Goal: Task Accomplishment & Management: Manage account settings

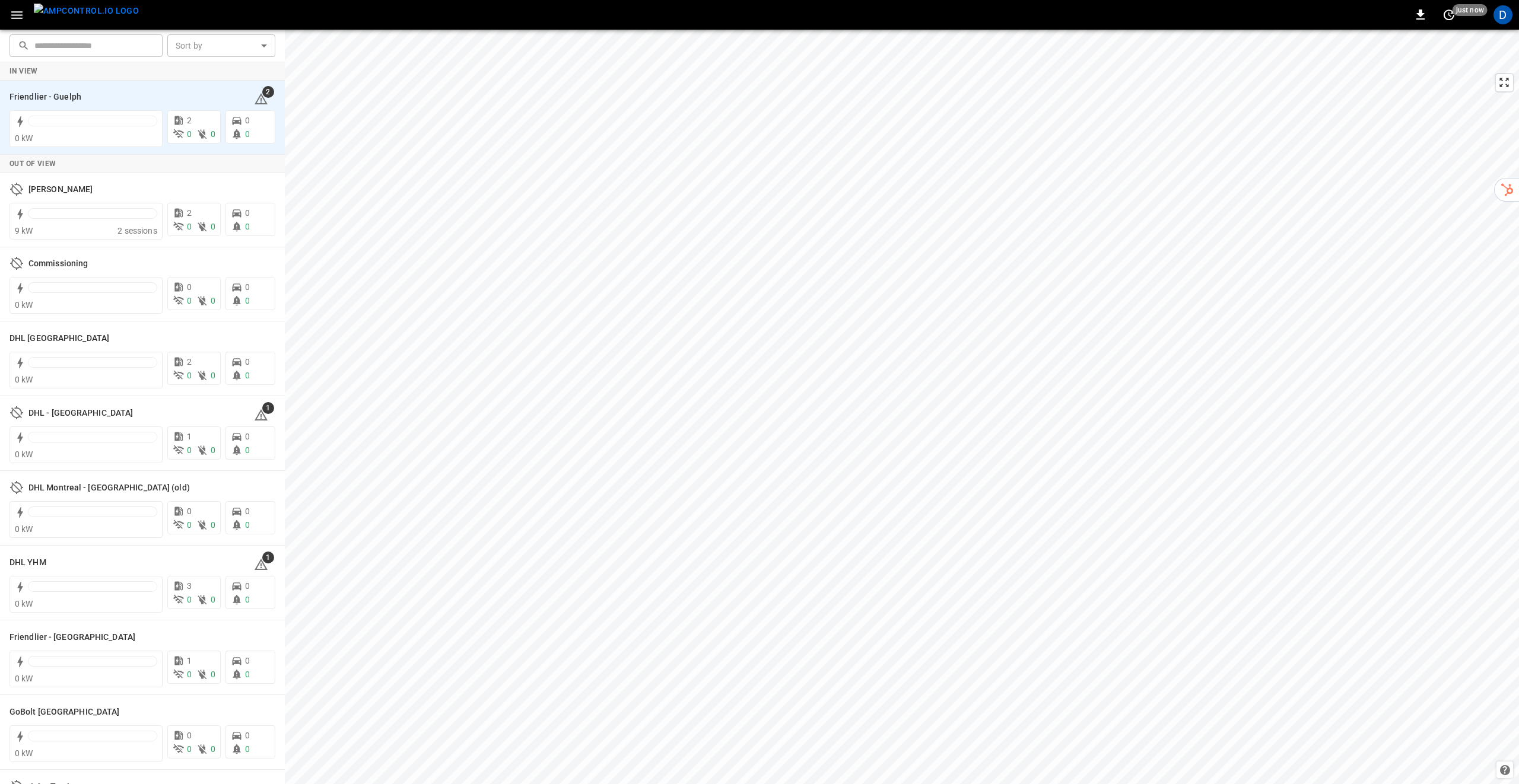
click at [92, 98] on icon at bounding box center [90, 96] width 14 height 14
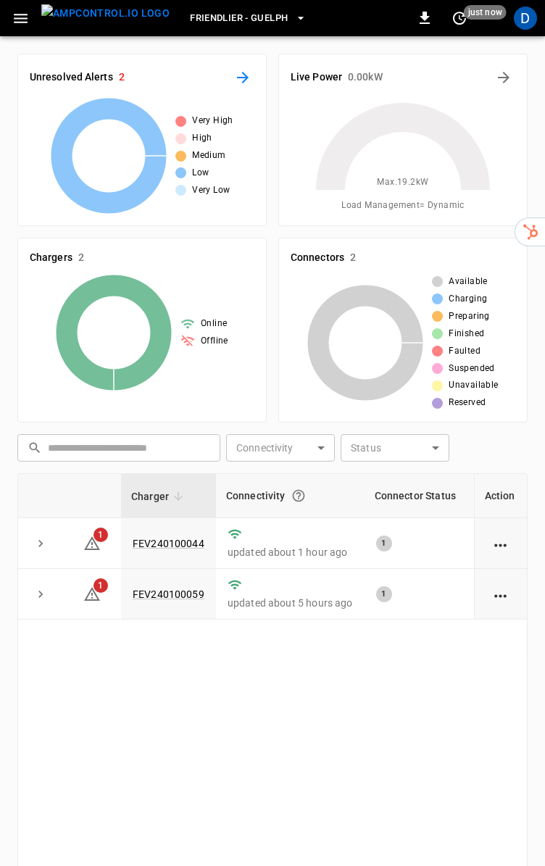
click at [251, 80] on button "All Alerts" at bounding box center [242, 77] width 23 height 23
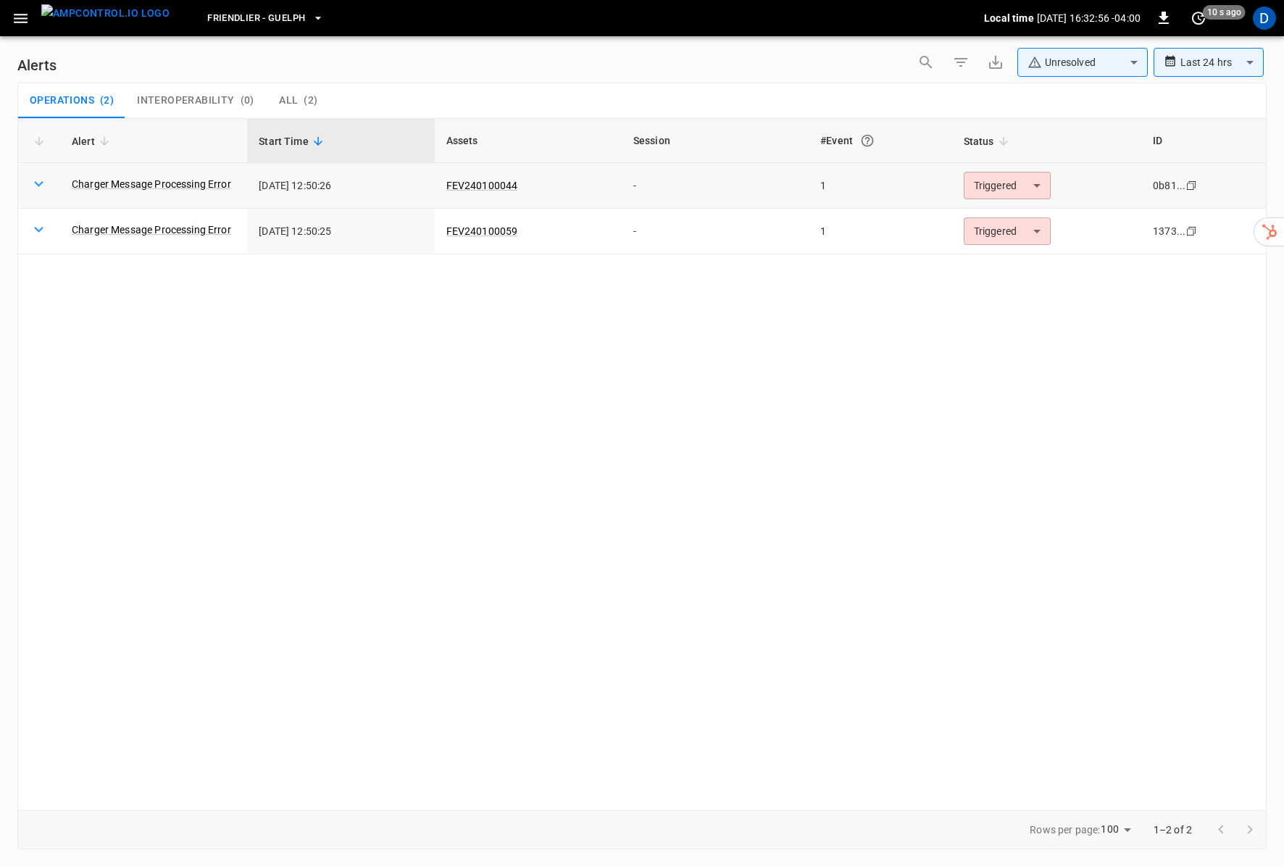
click at [46, 183] on icon at bounding box center [39, 184] width 18 height 18
click at [144, 184] on link "Charger Message Processing Error" at bounding box center [151, 184] width 165 height 20
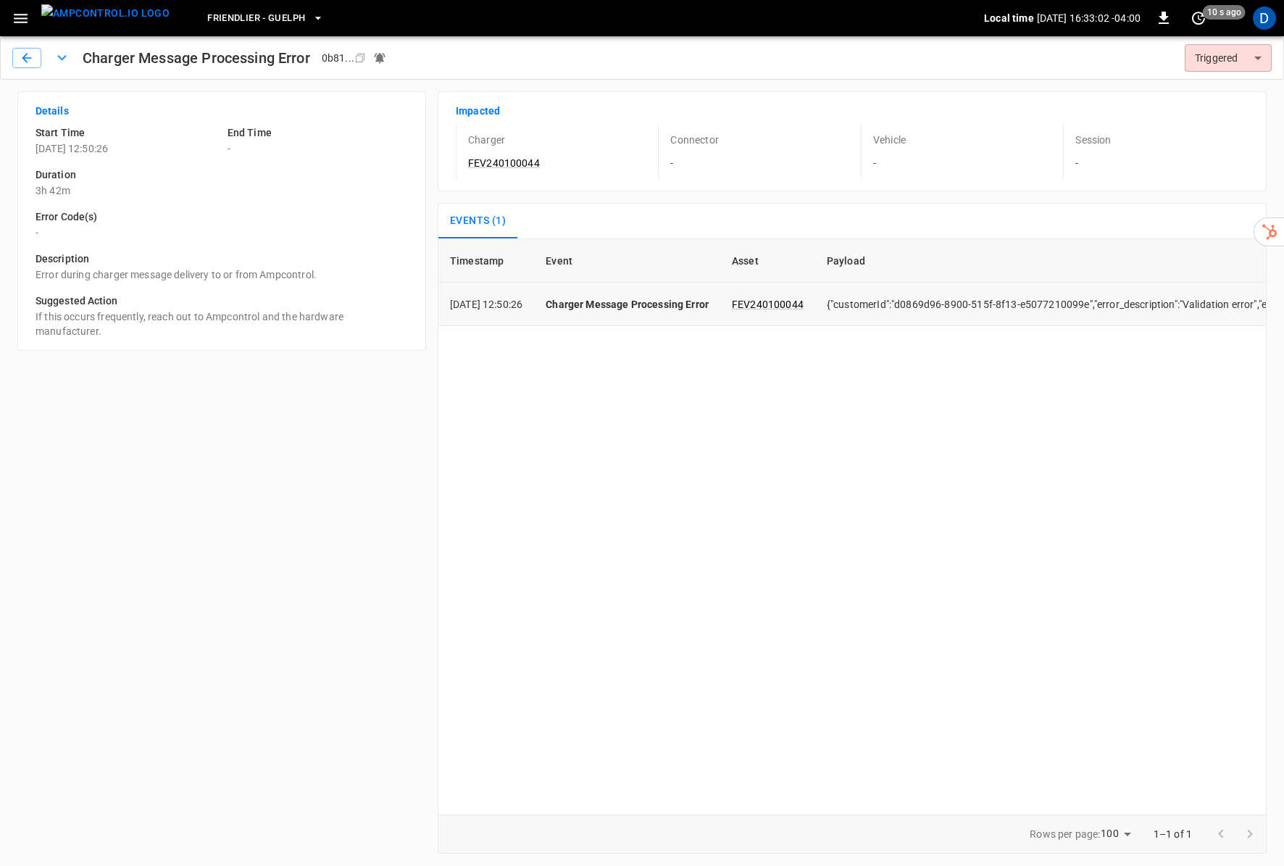
click at [29, 58] on icon "button" at bounding box center [26, 57] width 9 height 9
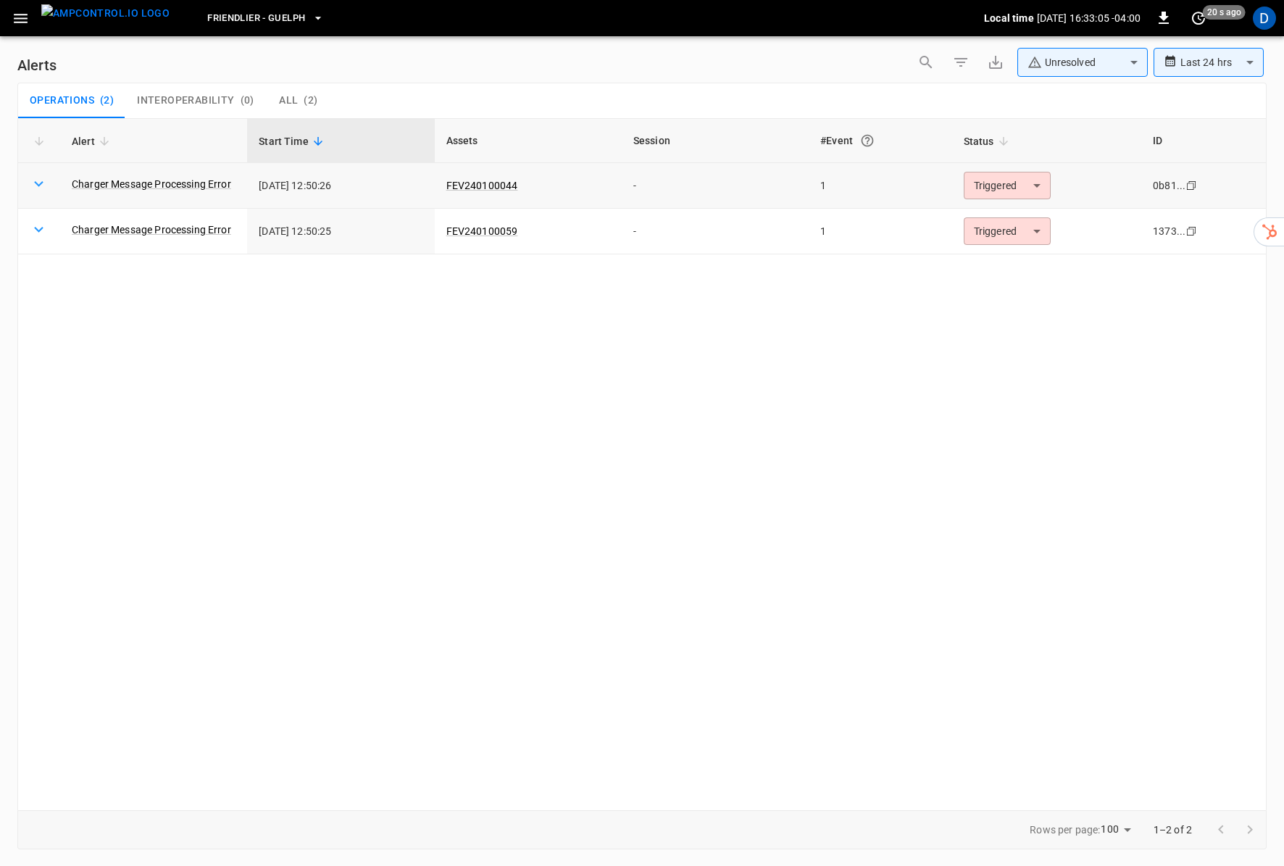
click at [1031, 183] on body "**********" at bounding box center [642, 430] width 1284 height 861
click at [1016, 251] on li "Acknowledged" at bounding box center [1006, 248] width 92 height 25
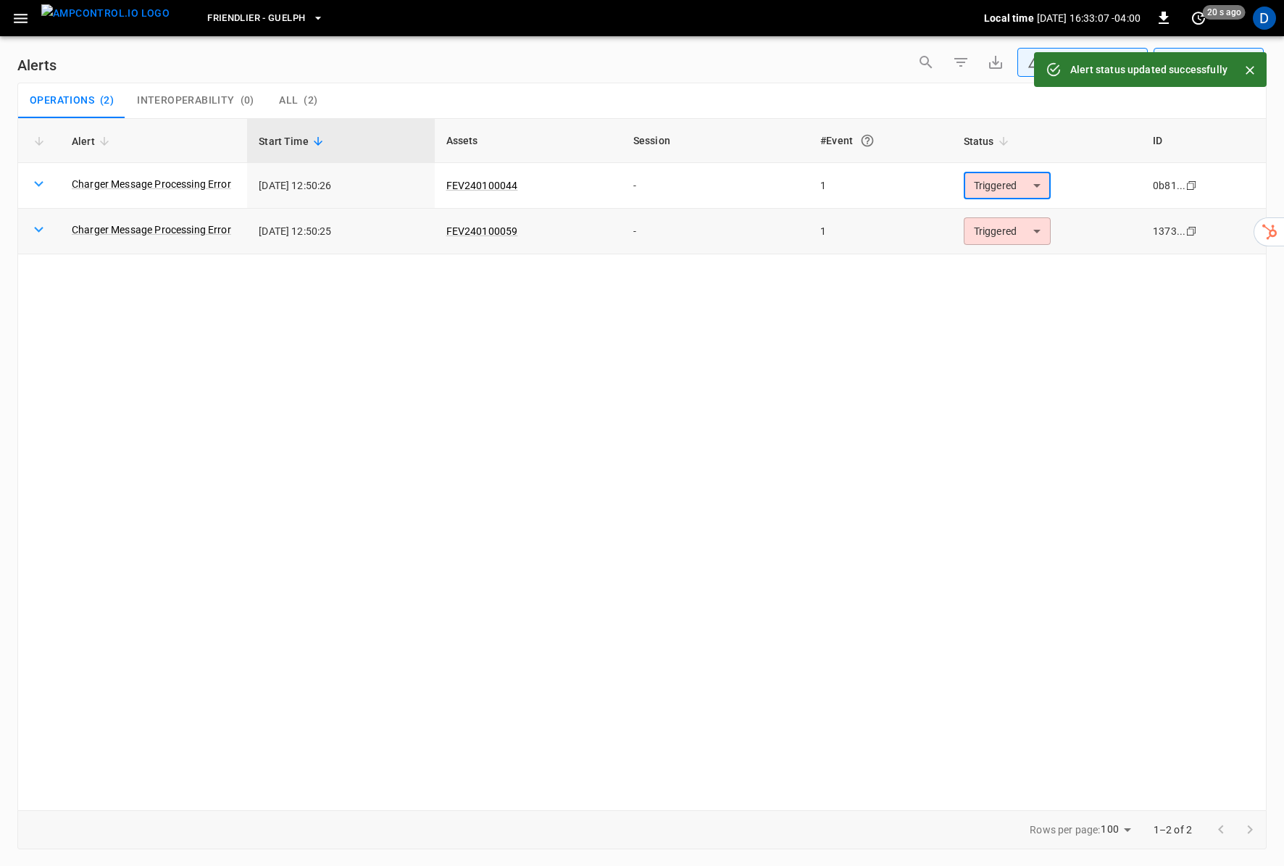
type input "**********"
click at [1023, 228] on body "**********" at bounding box center [642, 430] width 1284 height 861
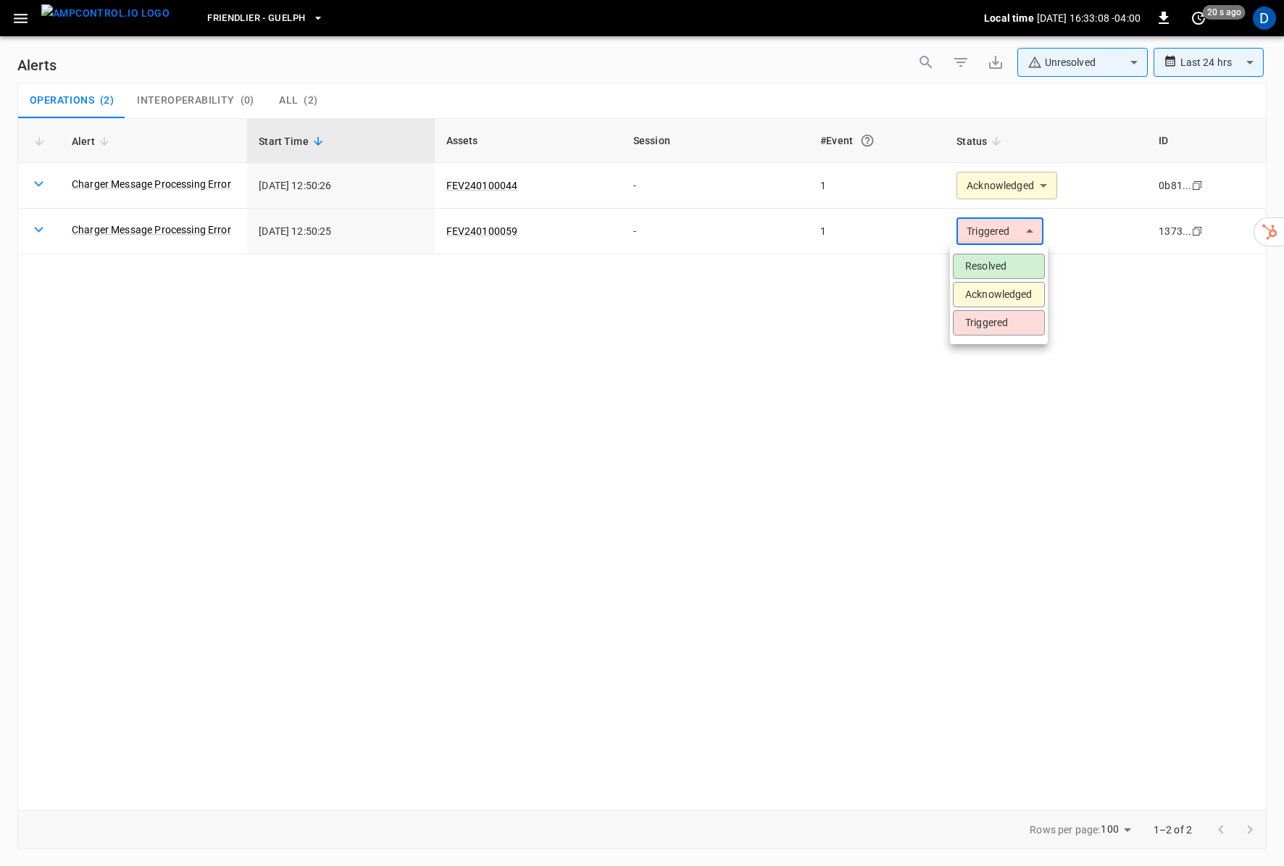
click at [1010, 292] on li "Acknowledged" at bounding box center [999, 294] width 92 height 25
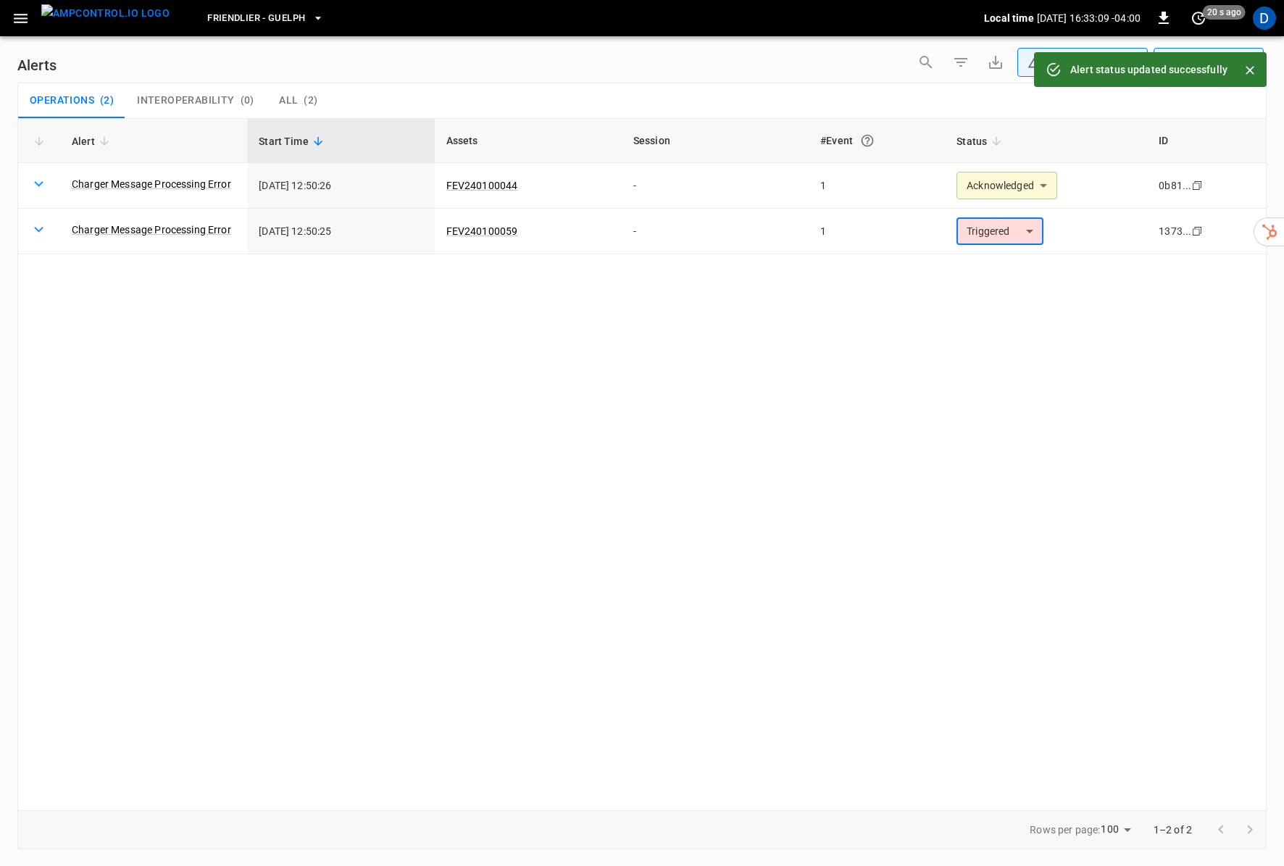
type input "**********"
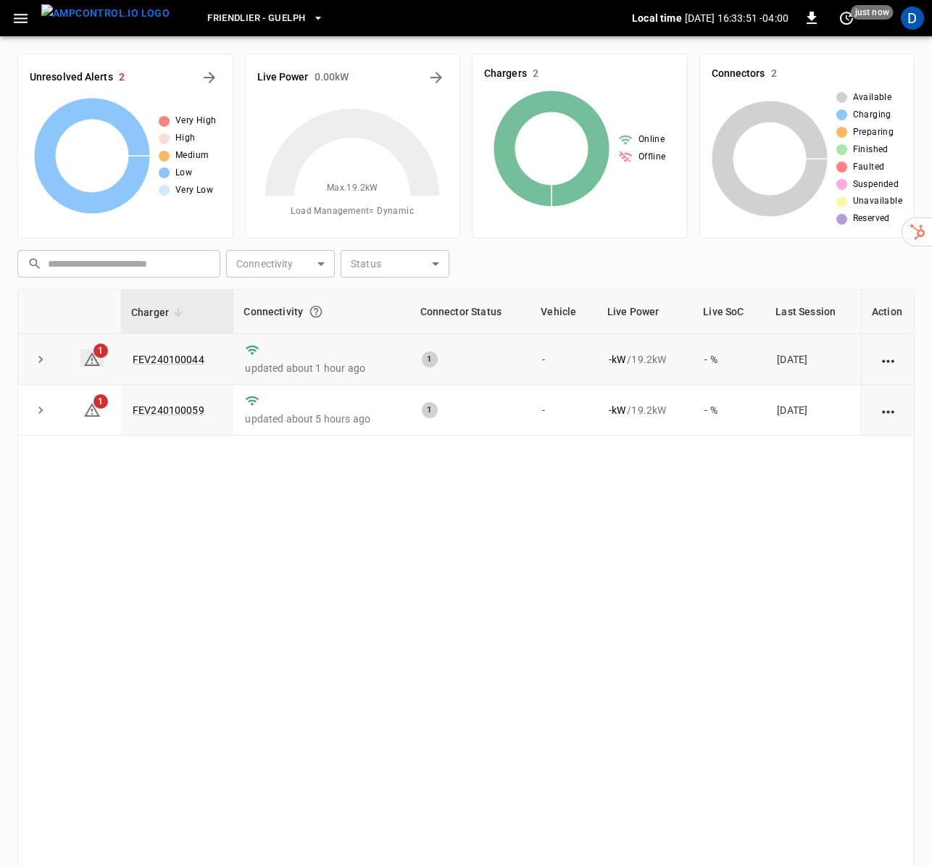
click at [83, 359] on icon at bounding box center [91, 359] width 17 height 17
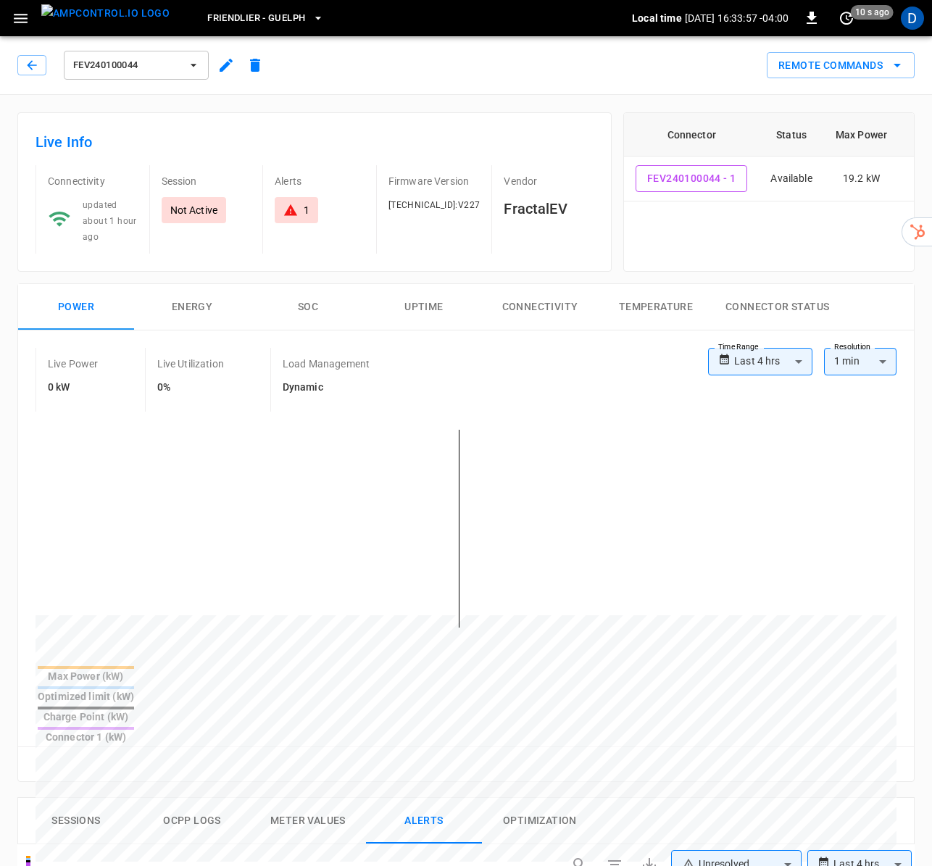
click at [291, 210] on icon at bounding box center [290, 210] width 14 height 14
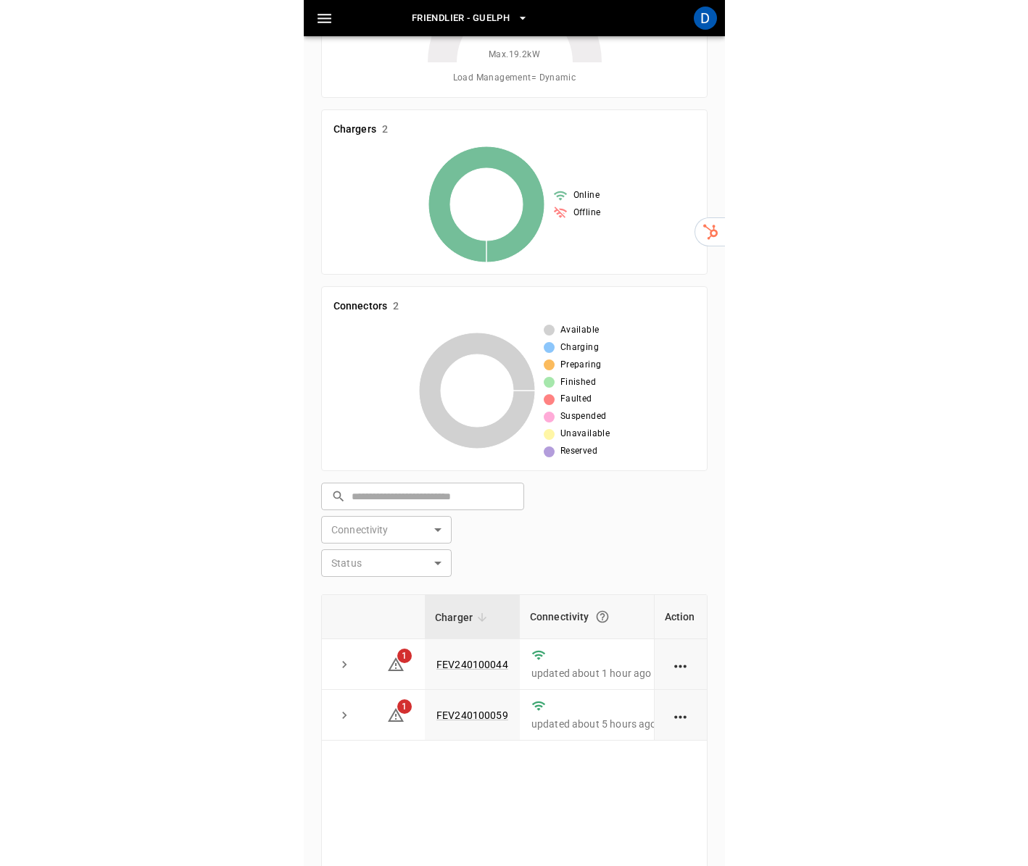
scroll to position [86, 0]
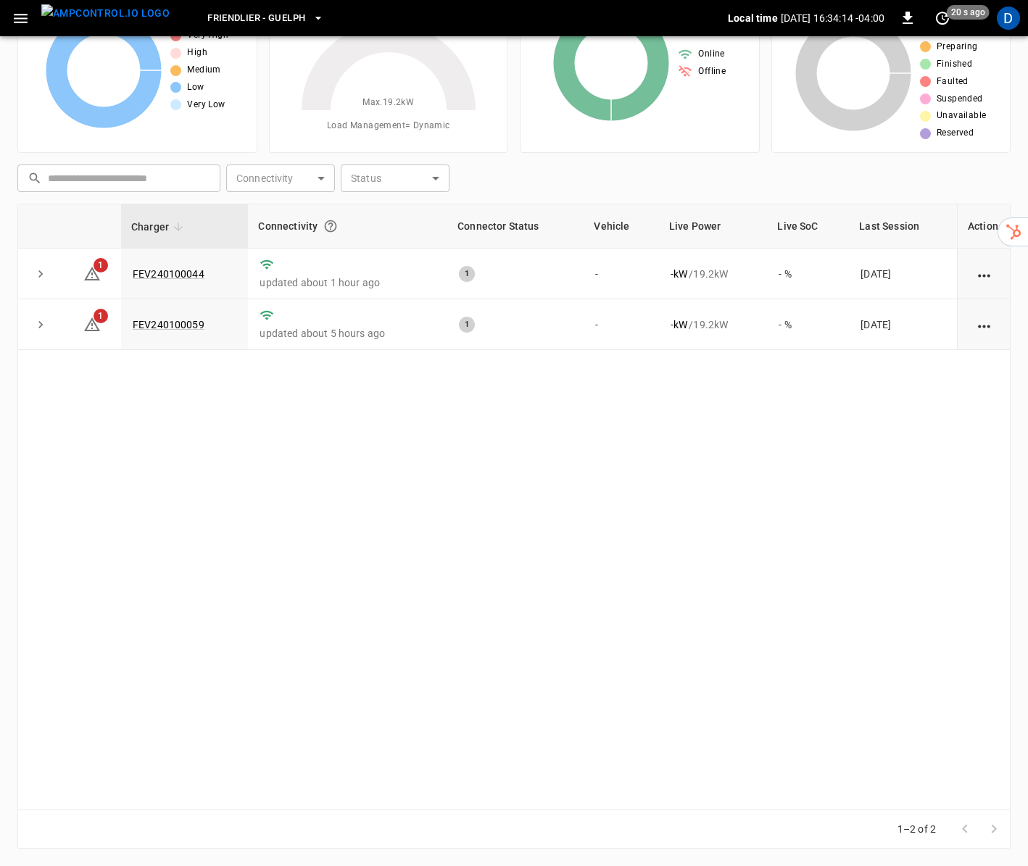
drag, startPoint x: 92, startPoint y: 229, endPoint x: 199, endPoint y: 232, distance: 107.3
click at [212, 233] on tr "Charger Connectivity Connector Status Vehicle Live Power Live SoC Last Session …" at bounding box center [513, 226] width 991 height 44
drag, startPoint x: 198, startPoint y: 232, endPoint x: 70, endPoint y: 228, distance: 127.6
click at [71, 228] on tr "Charger Connectivity Connector Status Vehicle Live Power Live SoC Last Session …" at bounding box center [513, 226] width 991 height 44
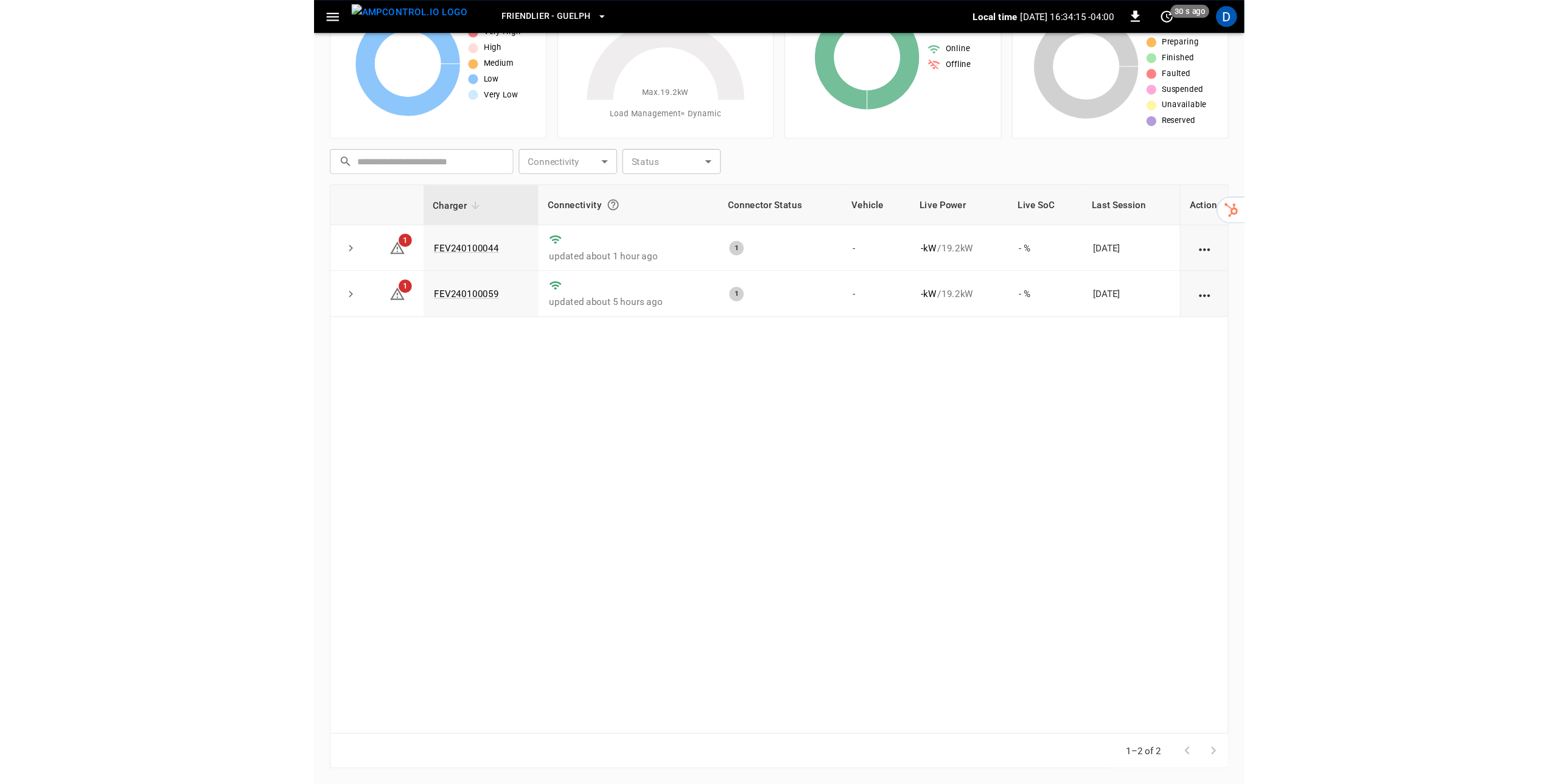
scroll to position [0, 0]
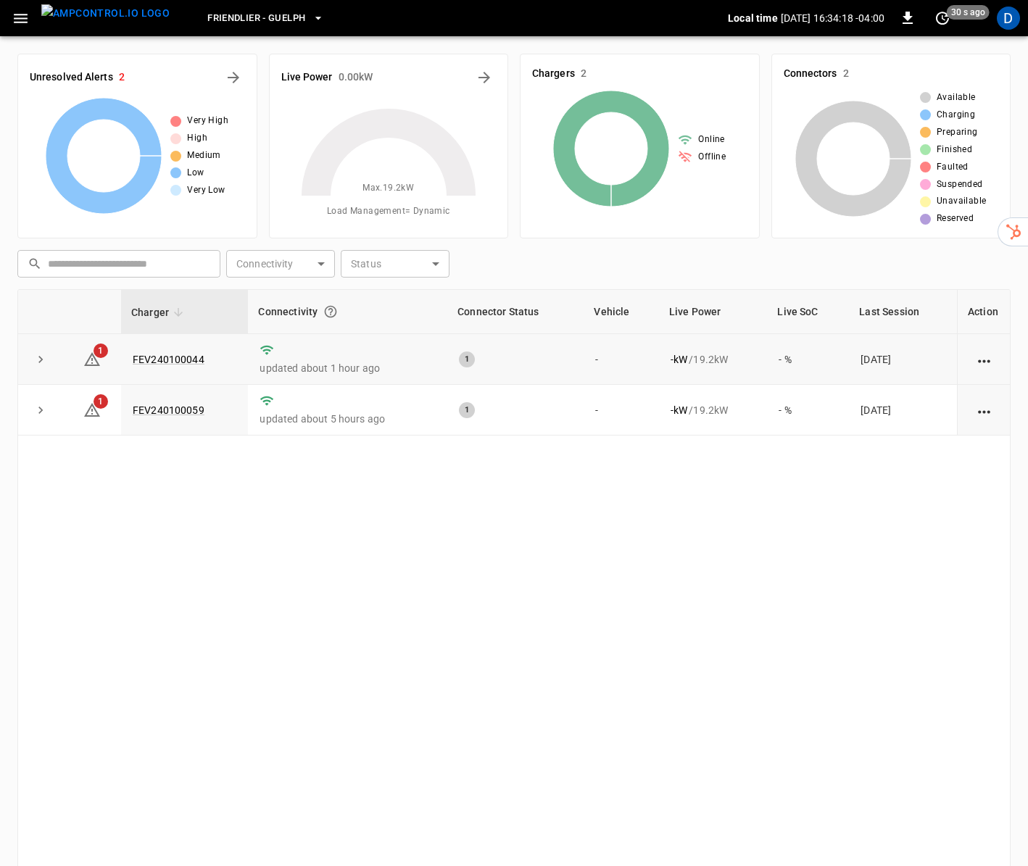
click at [460, 363] on div "1" at bounding box center [467, 360] width 16 height 16
click at [43, 359] on icon "expand row" at bounding box center [40, 359] width 14 height 14
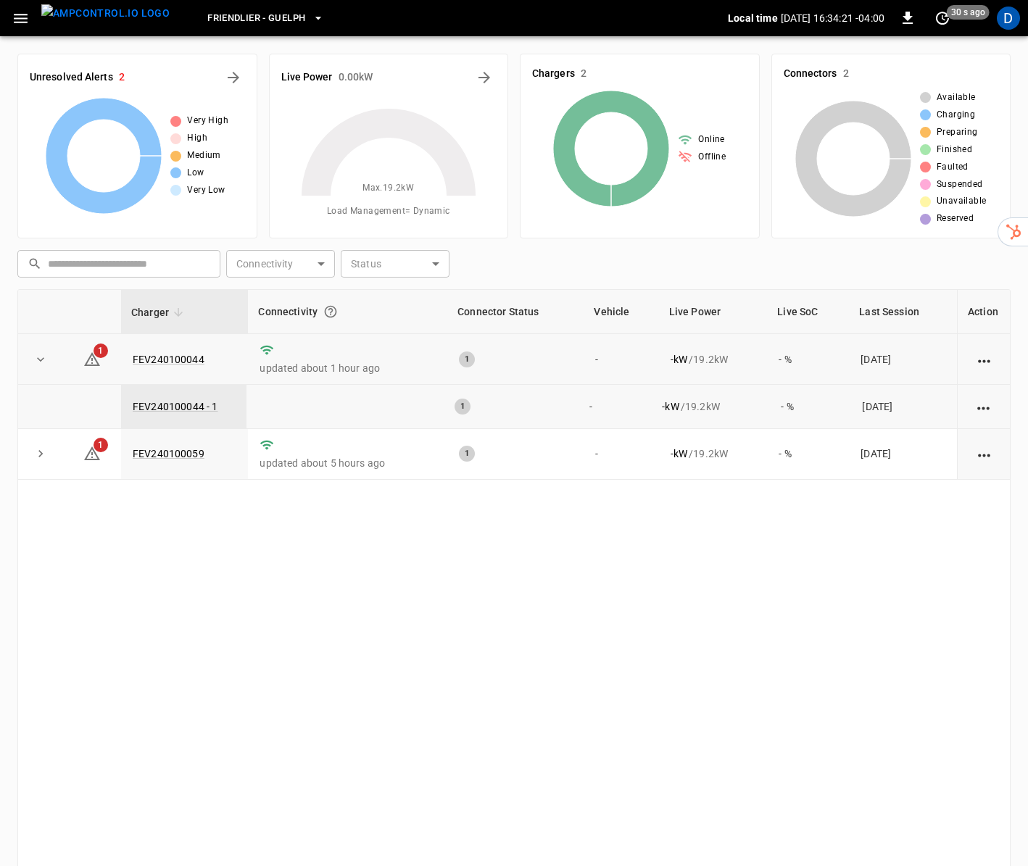
drag, startPoint x: 38, startPoint y: 453, endPoint x: 235, endPoint y: 599, distance: 245.1
click at [38, 453] on icon "expand row" at bounding box center [40, 453] width 14 height 14
click at [34, 358] on icon "expand row" at bounding box center [40, 359] width 14 height 14
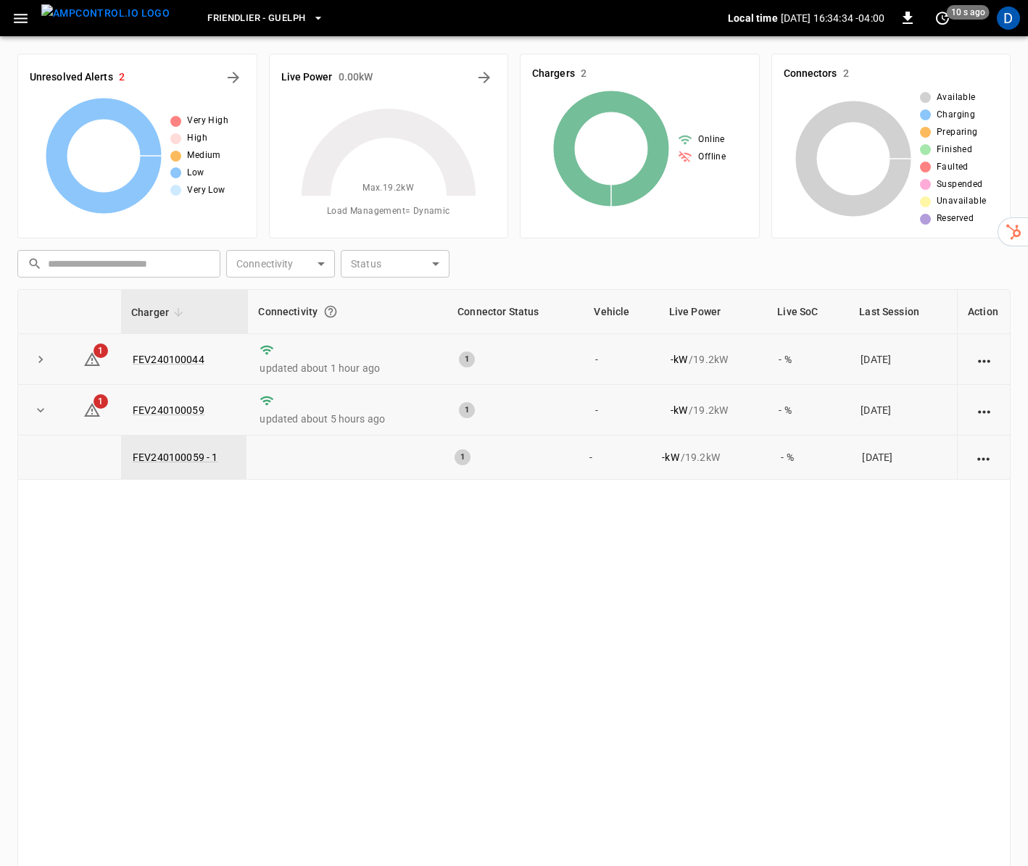
click at [38, 404] on icon "expand row" at bounding box center [40, 410] width 14 height 14
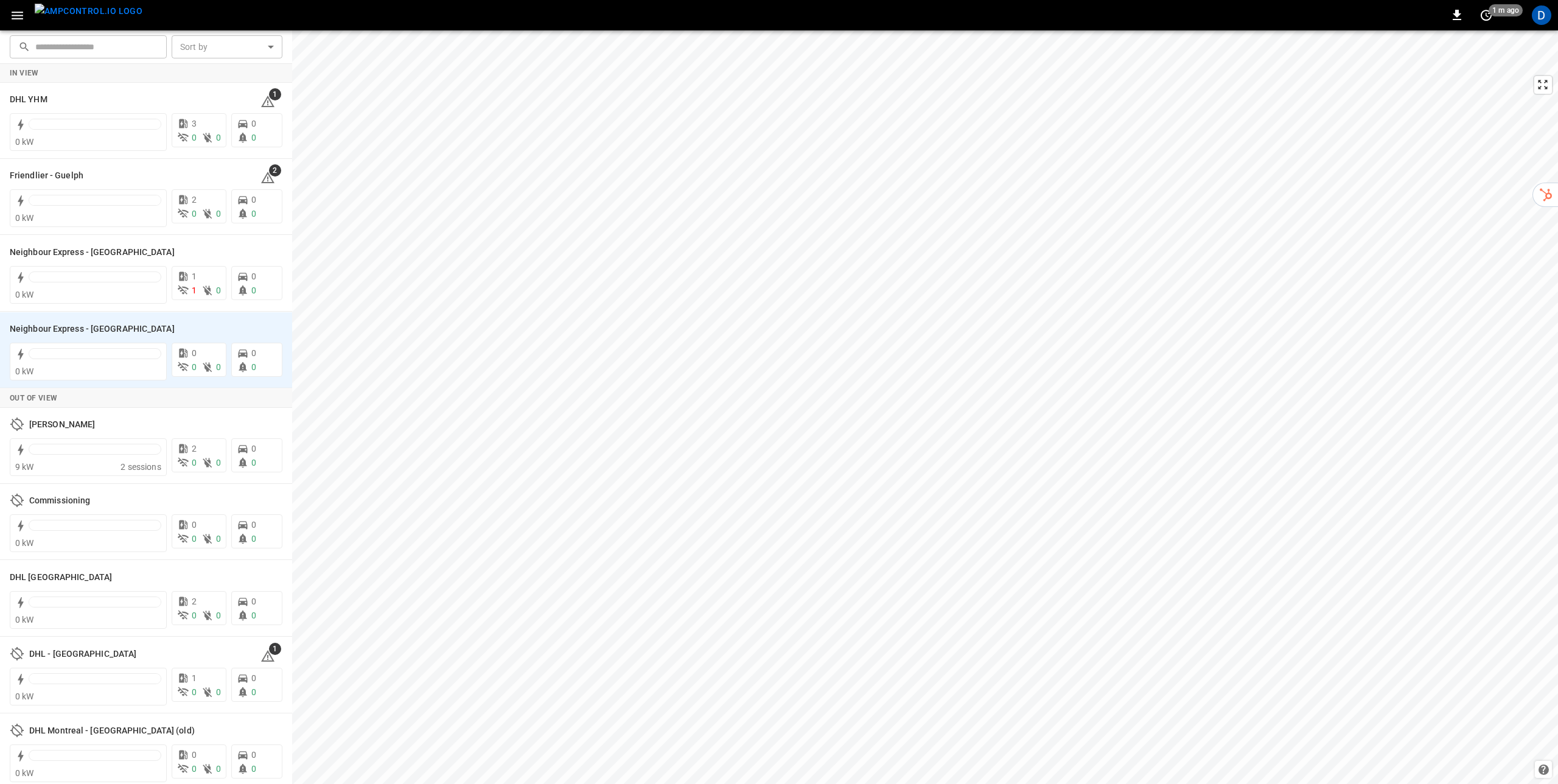
click at [24, 12] on icon "button" at bounding box center [18, 15] width 15 height 15
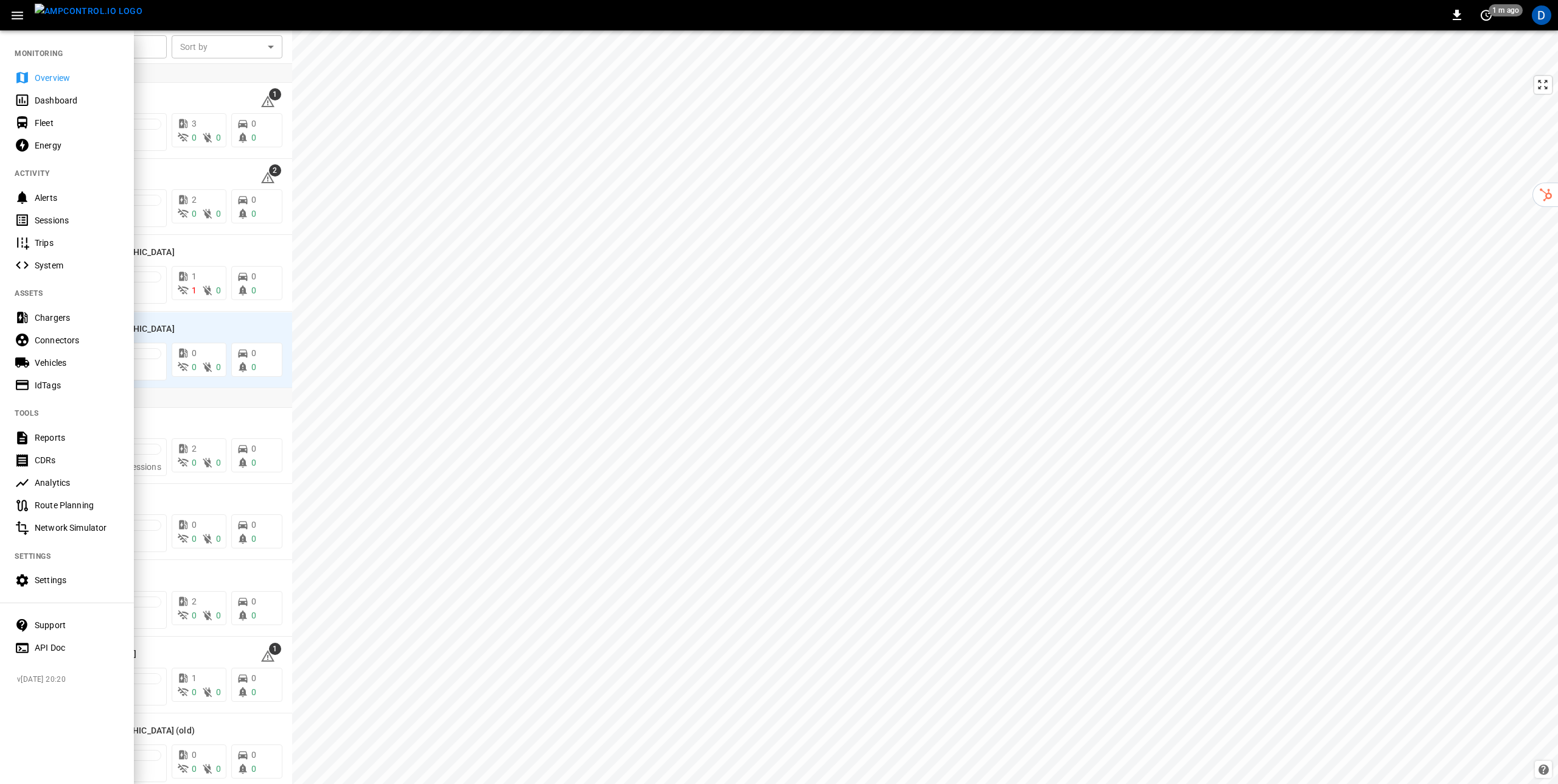
click at [60, 576] on div "Settings" at bounding box center [76, 579] width 85 height 12
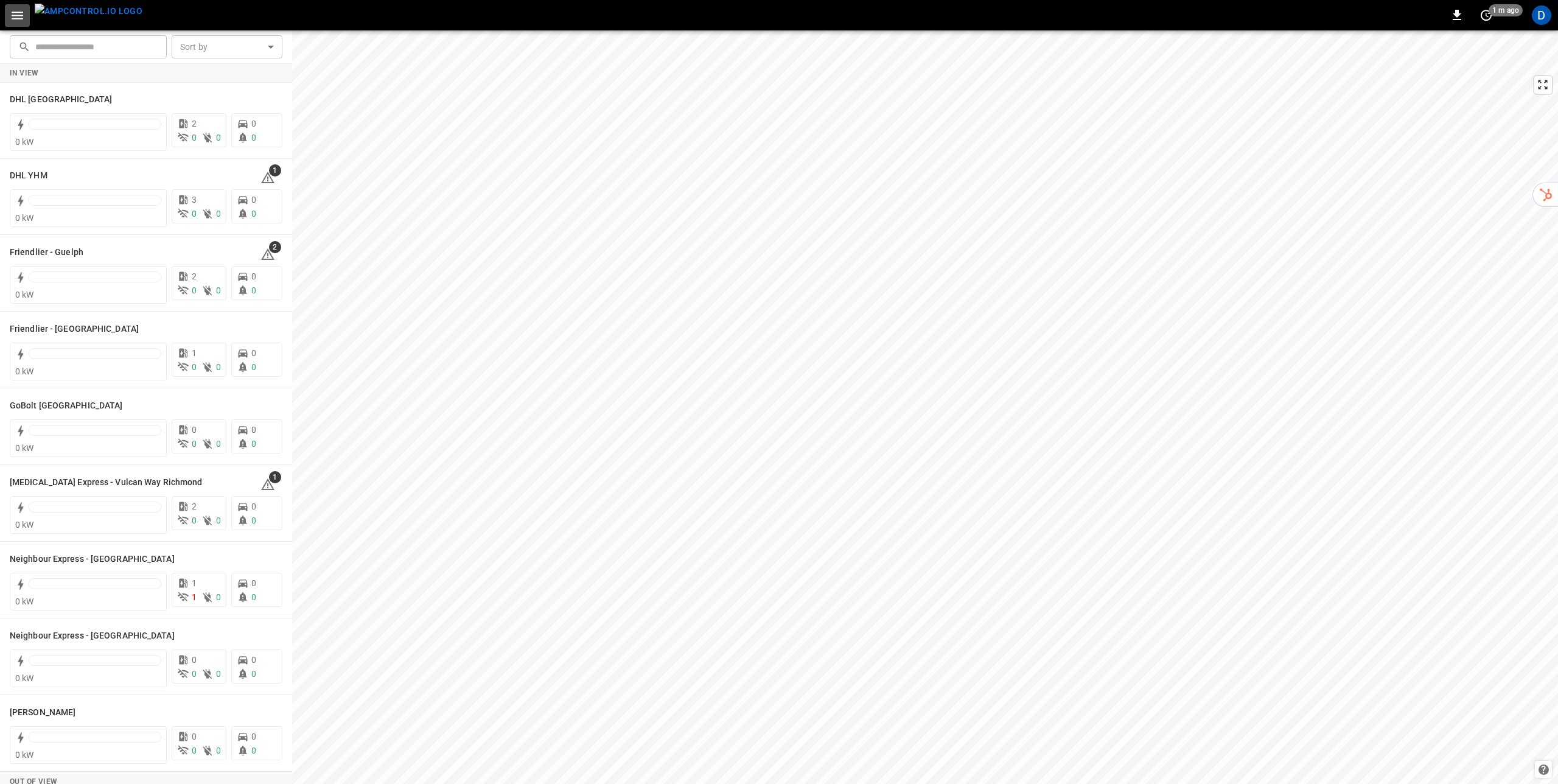
drag, startPoint x: 21, startPoint y: 16, endPoint x: 15, endPoint y: 21, distance: 7.8
click at [20, 16] on icon "button" at bounding box center [18, 15] width 15 height 15
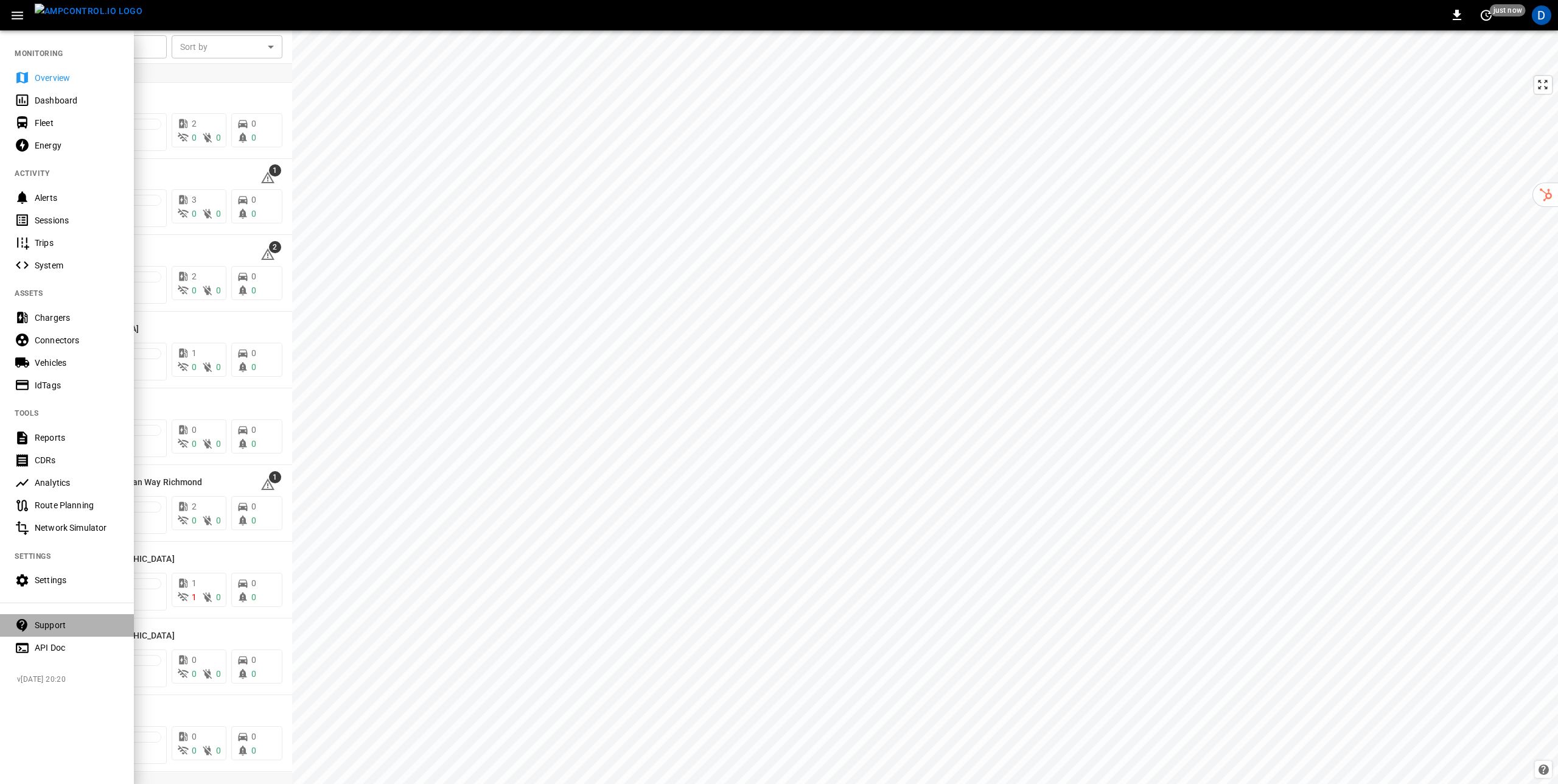
click at [59, 625] on div "Support" at bounding box center [76, 625] width 85 height 12
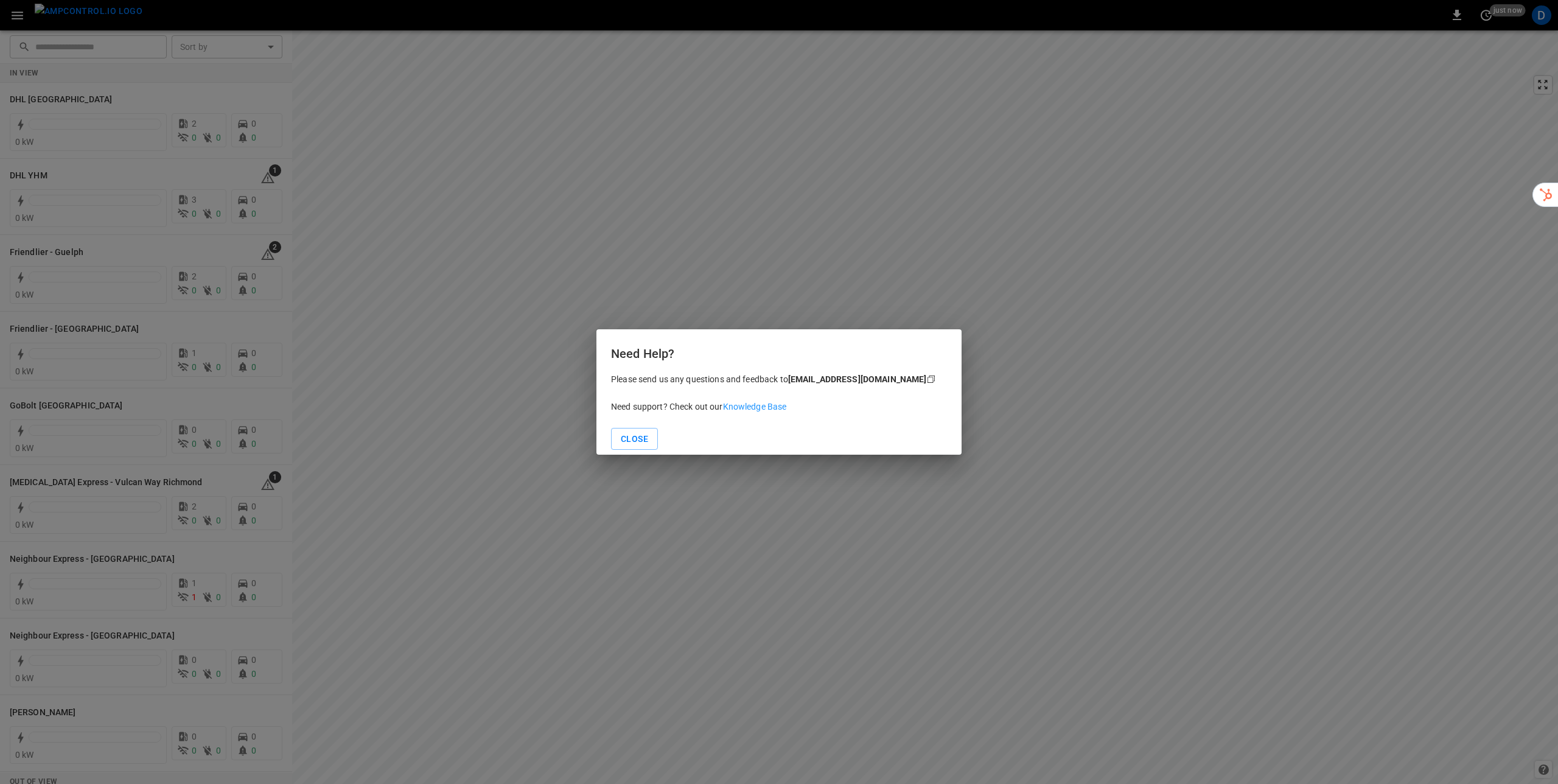
click at [760, 405] on link "Knowledge Base" at bounding box center [755, 406] width 64 height 10
click at [185, 65] on div "Need Help? Please send us any questions and feedback to [EMAIL_ADDRESS][DOMAIN_…" at bounding box center [779, 392] width 1558 height 784
click at [640, 434] on button "Close" at bounding box center [635, 439] width 47 height 23
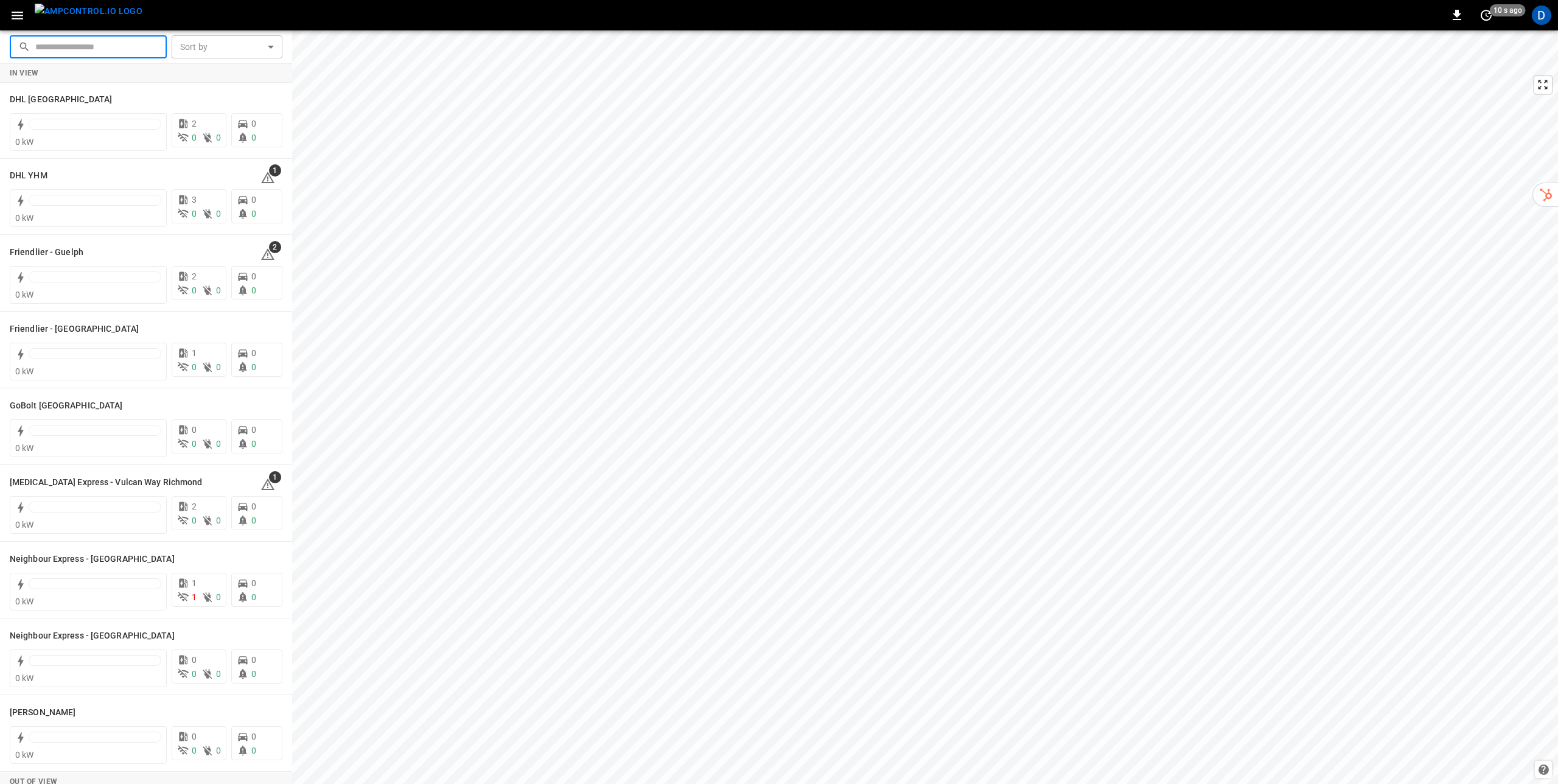
click at [102, 50] on input "text" at bounding box center [97, 46] width 123 height 23
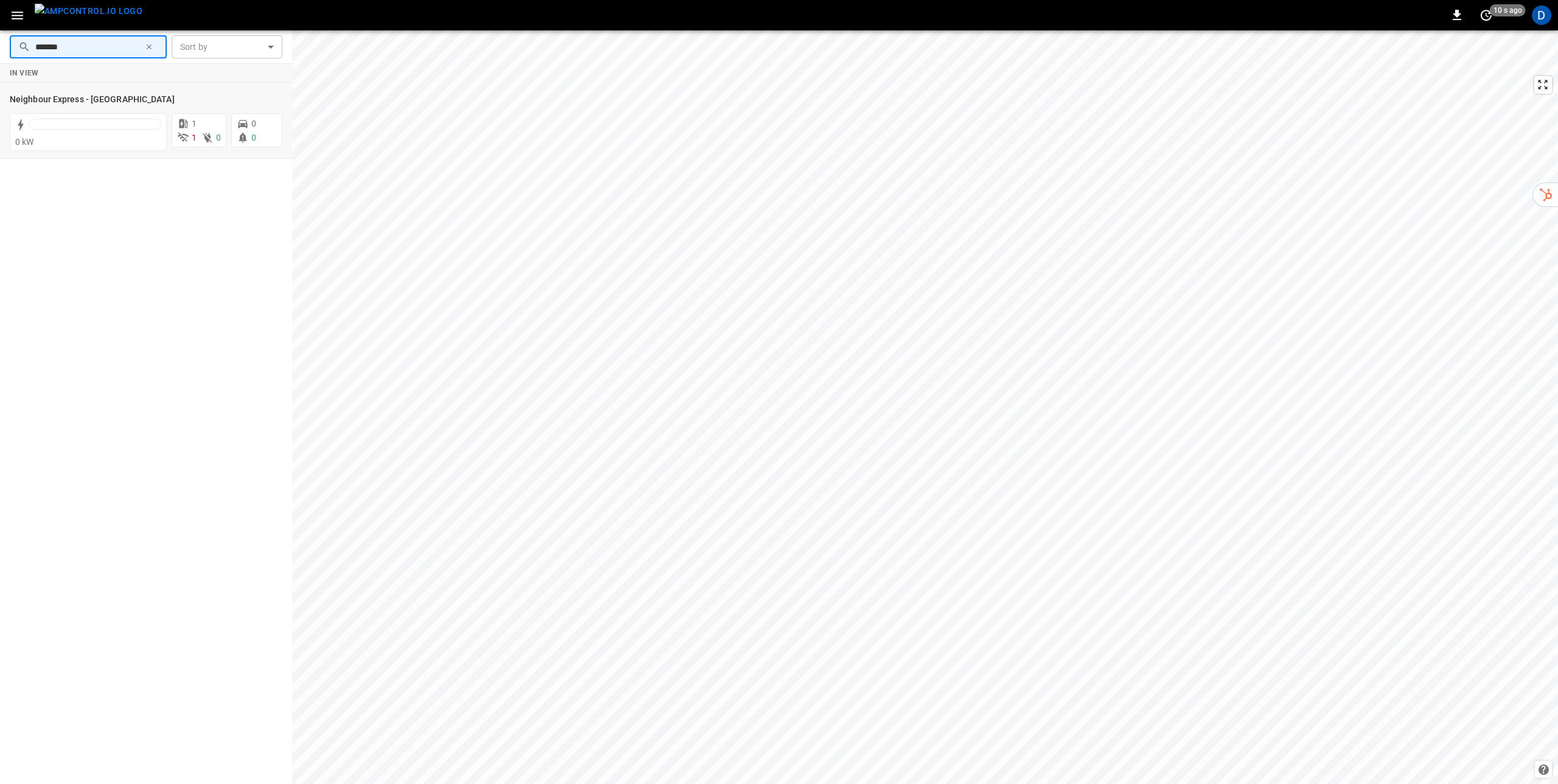
type input "*******"
click at [177, 134] on icon at bounding box center [183, 138] width 12 height 12
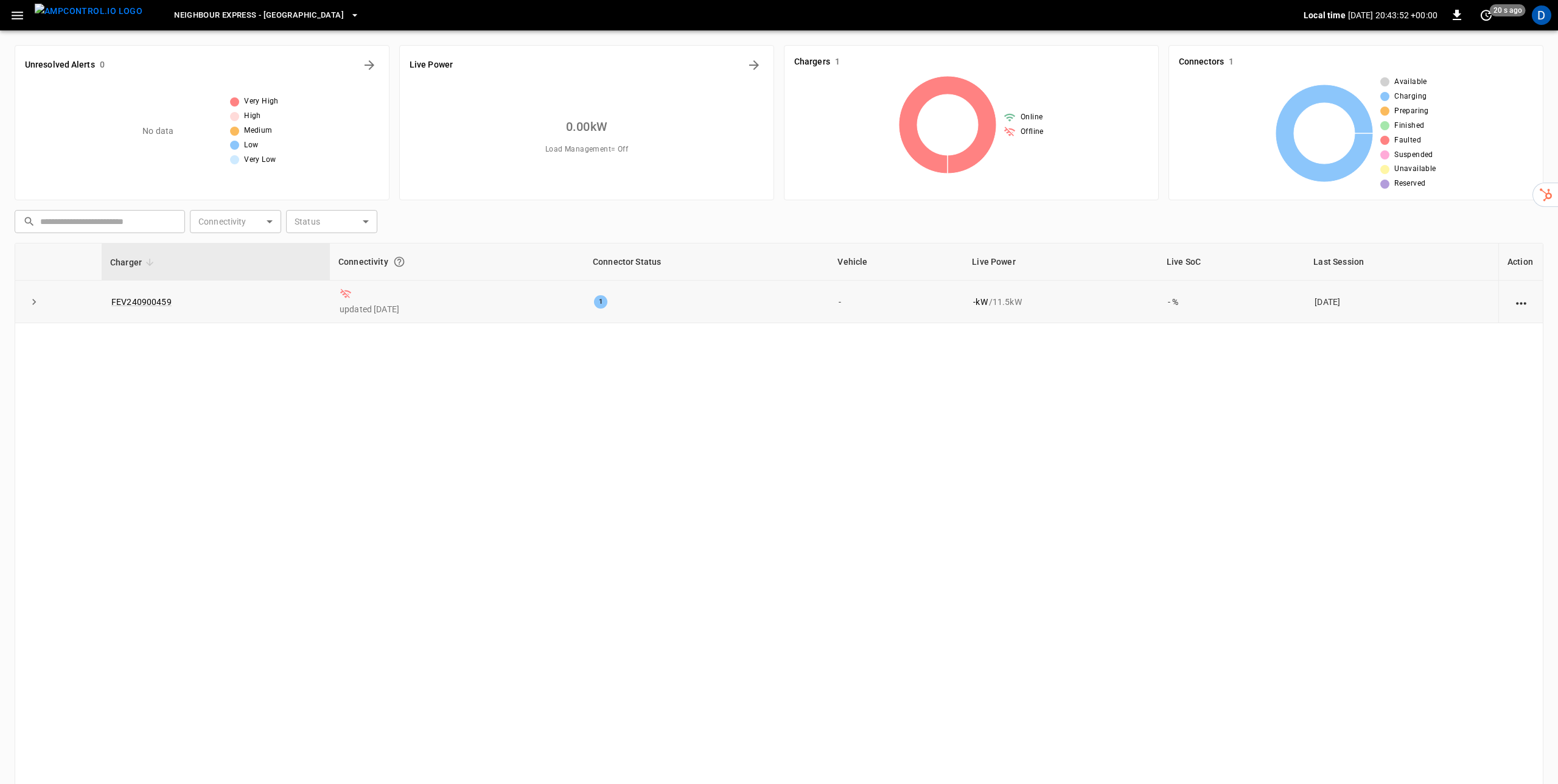
click at [616, 308] on td "1" at bounding box center [706, 301] width 244 height 43
click at [607, 304] on div "1" at bounding box center [601, 302] width 13 height 13
click at [29, 303] on icon "expand row" at bounding box center [34, 301] width 12 height 12
click at [622, 342] on div "1" at bounding box center [616, 342] width 13 height 13
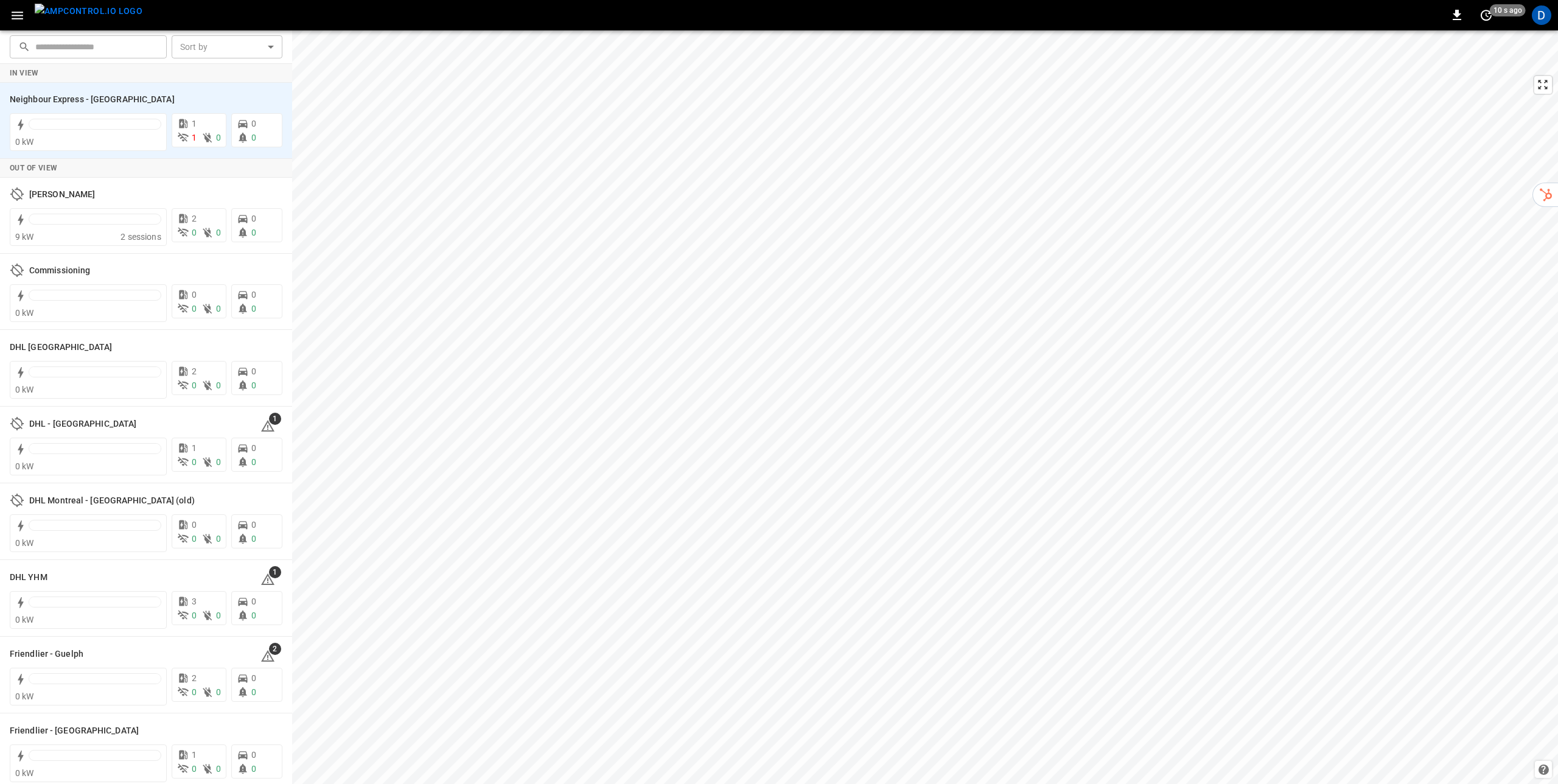
drag, startPoint x: 932, startPoint y: 415, endPoint x: 932, endPoint y: 421, distance: 6.0
click at [193, 101] on div "Neighbour Express - [GEOGRAPHIC_DATA]" at bounding box center [139, 98] width 258 height 14
click at [94, 93] on h6 "Neighbour Express - [GEOGRAPHIC_DATA]" at bounding box center [92, 100] width 165 height 13
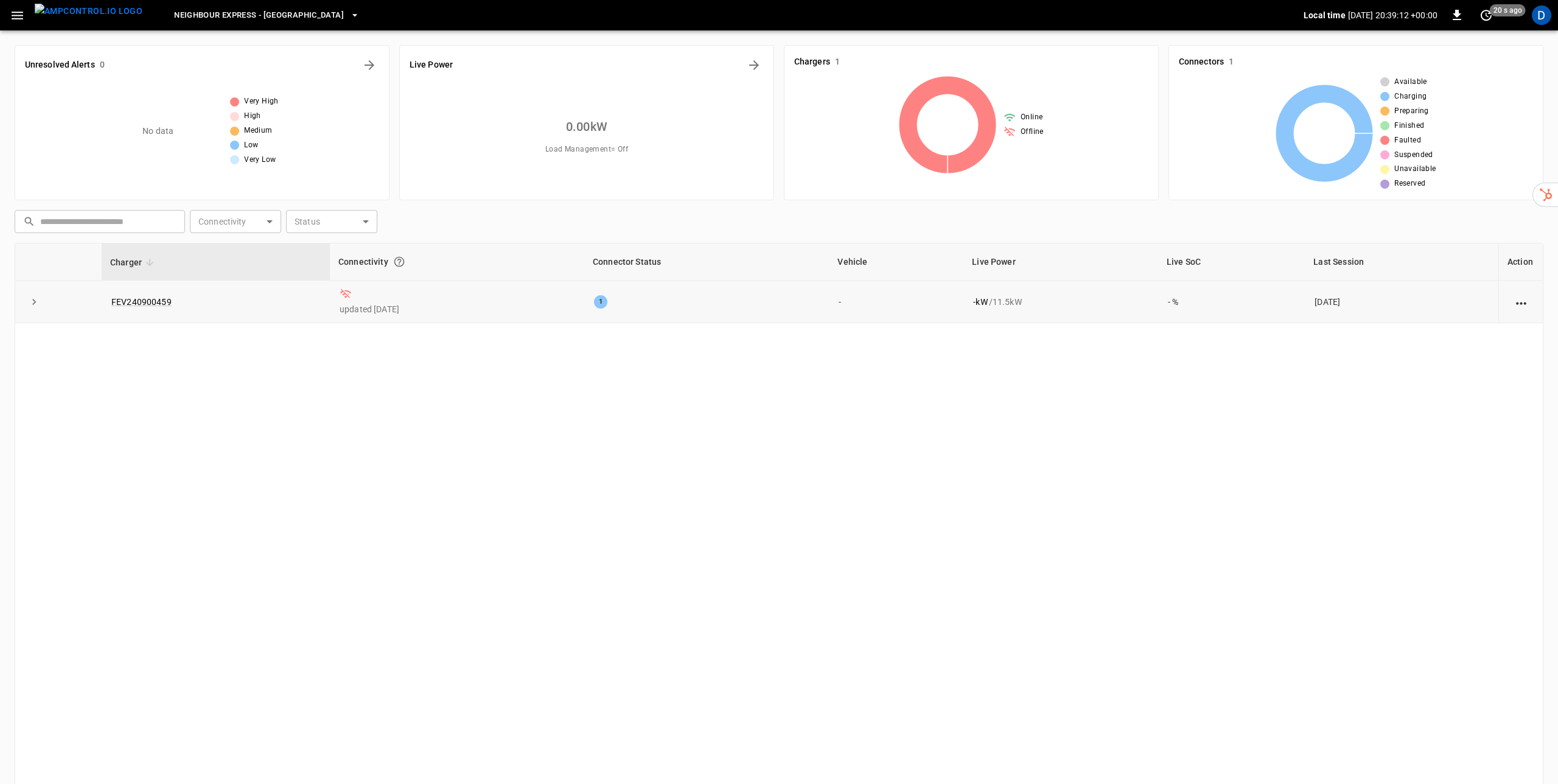
click at [339, 297] on icon at bounding box center [345, 294] width 12 height 12
click at [349, 12] on icon "button" at bounding box center [354, 15] width 12 height 12
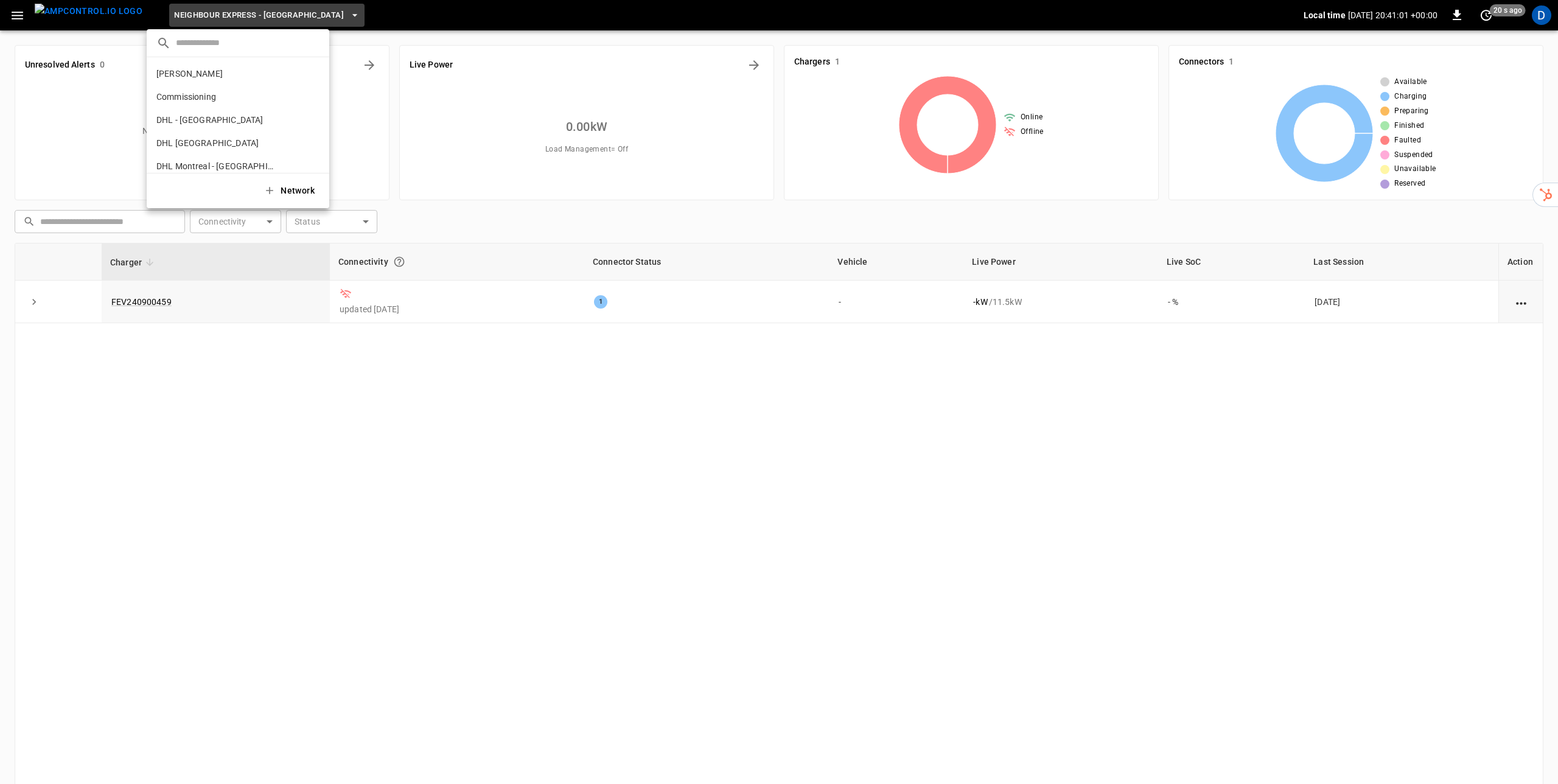
scroll to position [217, 0]
click at [239, 128] on p "Neighbour Express - [GEOGRAPHIC_DATA]" at bounding box center [217, 133] width 121 height 12
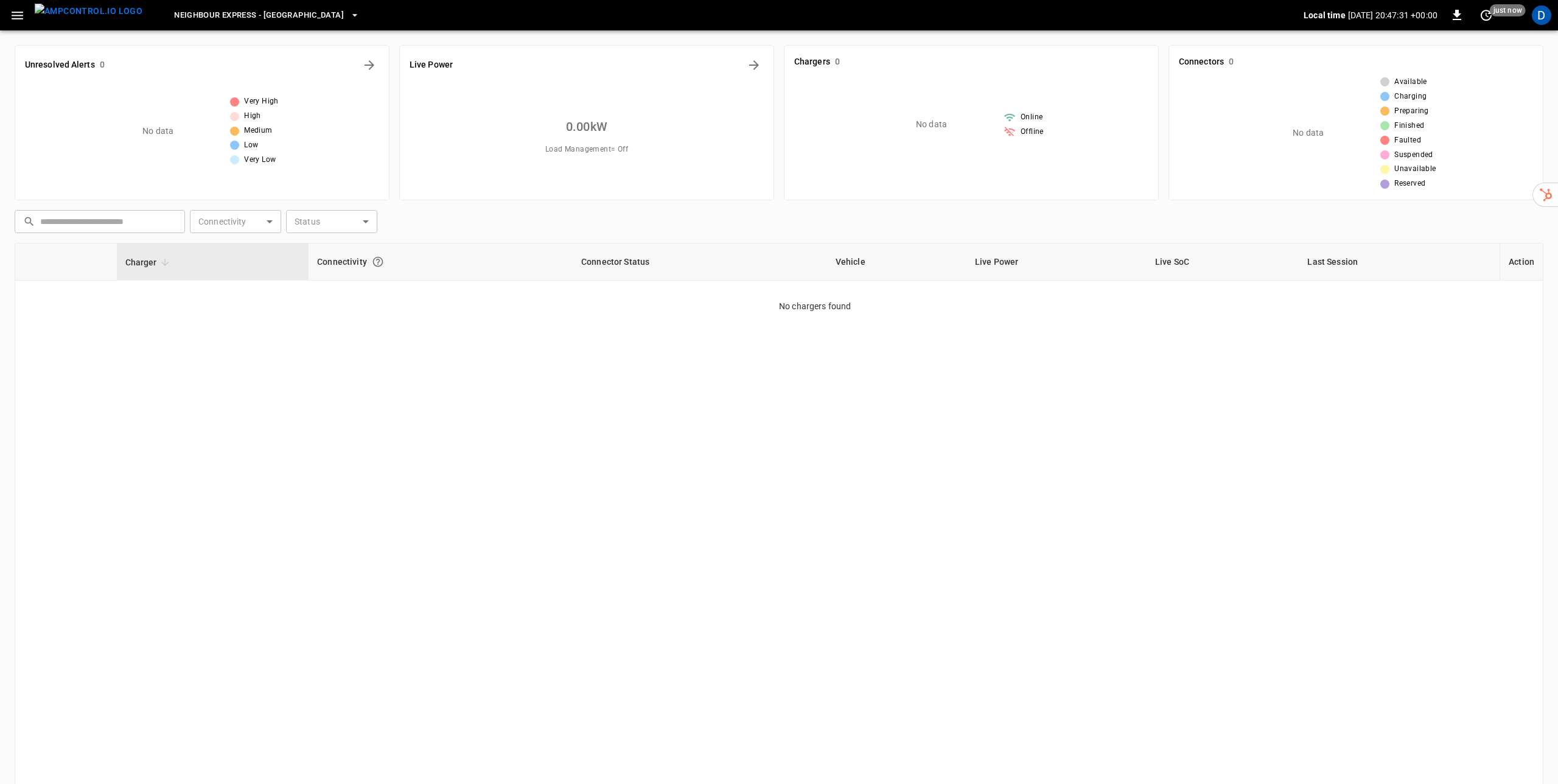
click at [13, 14] on icon "button" at bounding box center [18, 15] width 15 height 15
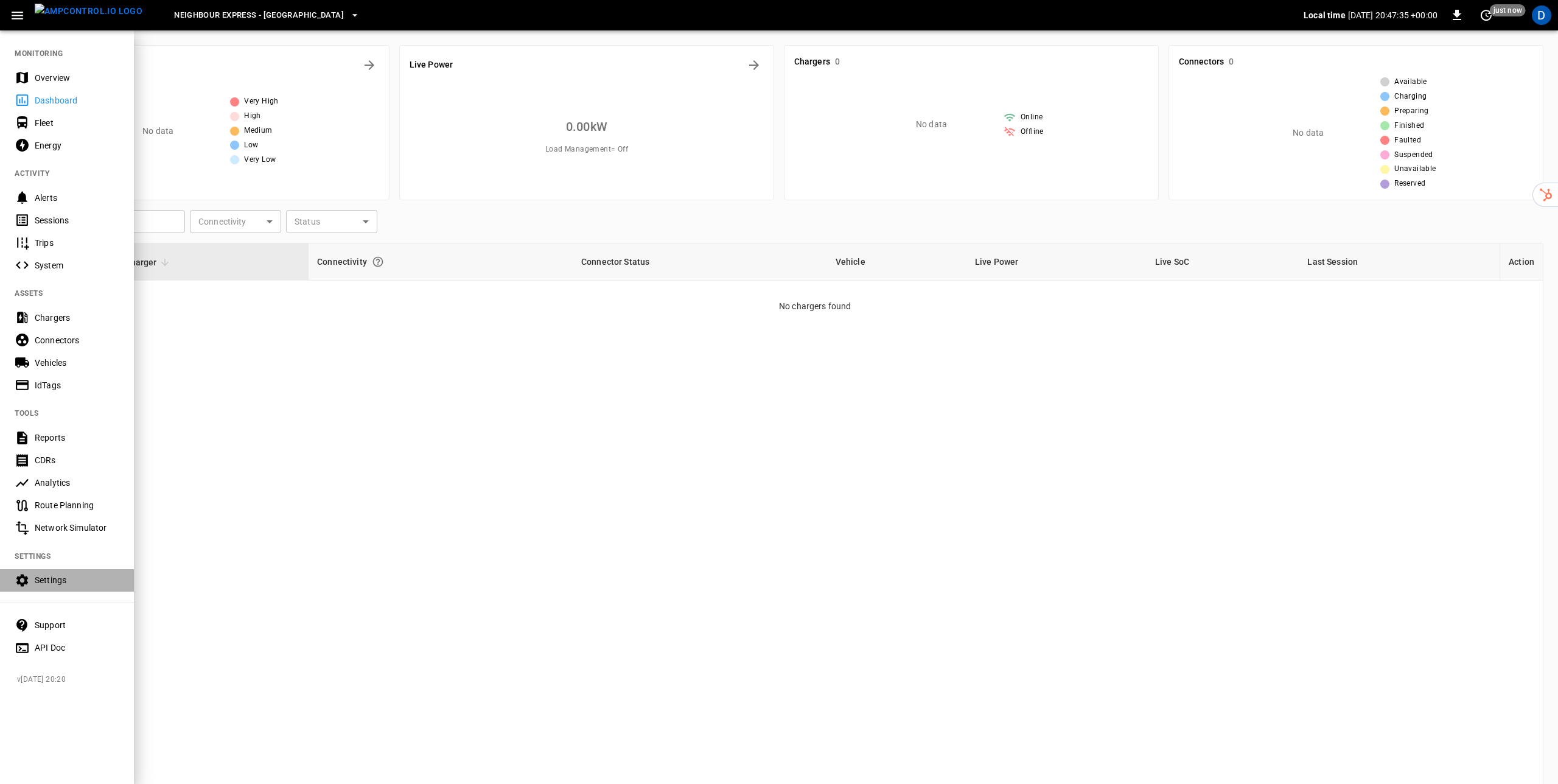
click at [57, 587] on div "Settings" at bounding box center [66, 580] width 134 height 23
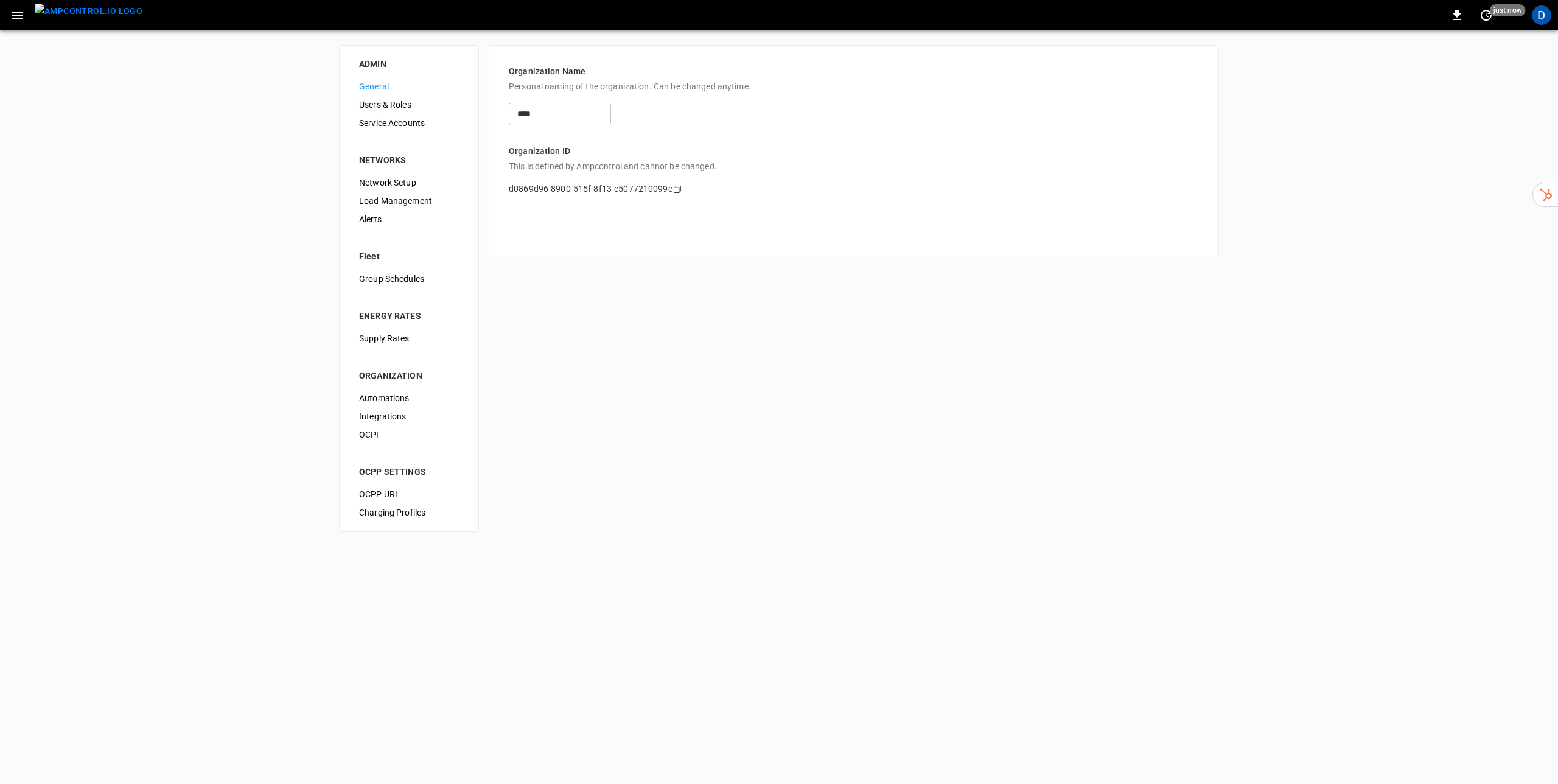
click at [23, 18] on icon "button" at bounding box center [18, 15] width 12 height 8
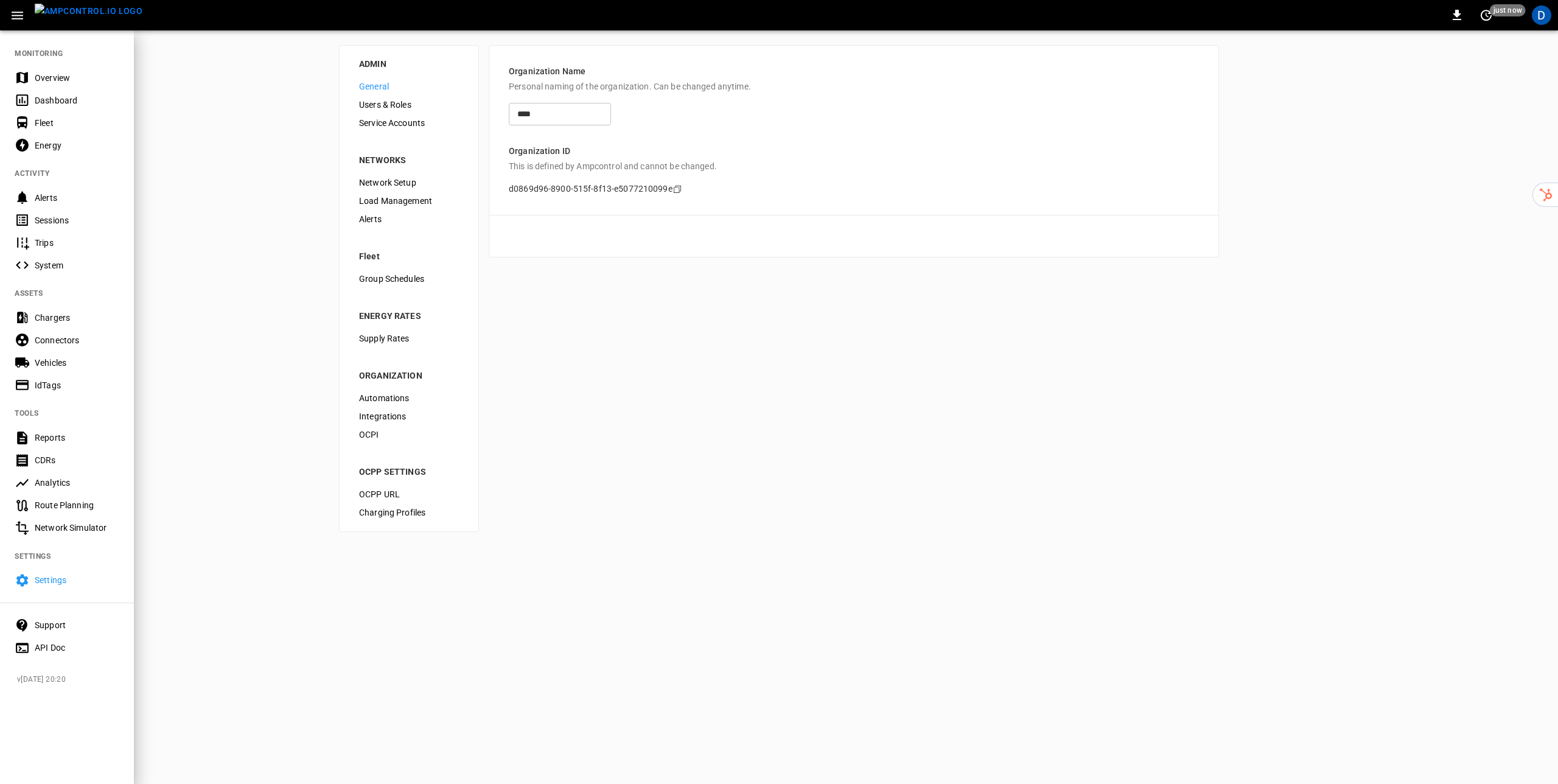
click at [42, 622] on div "Support" at bounding box center [76, 625] width 85 height 12
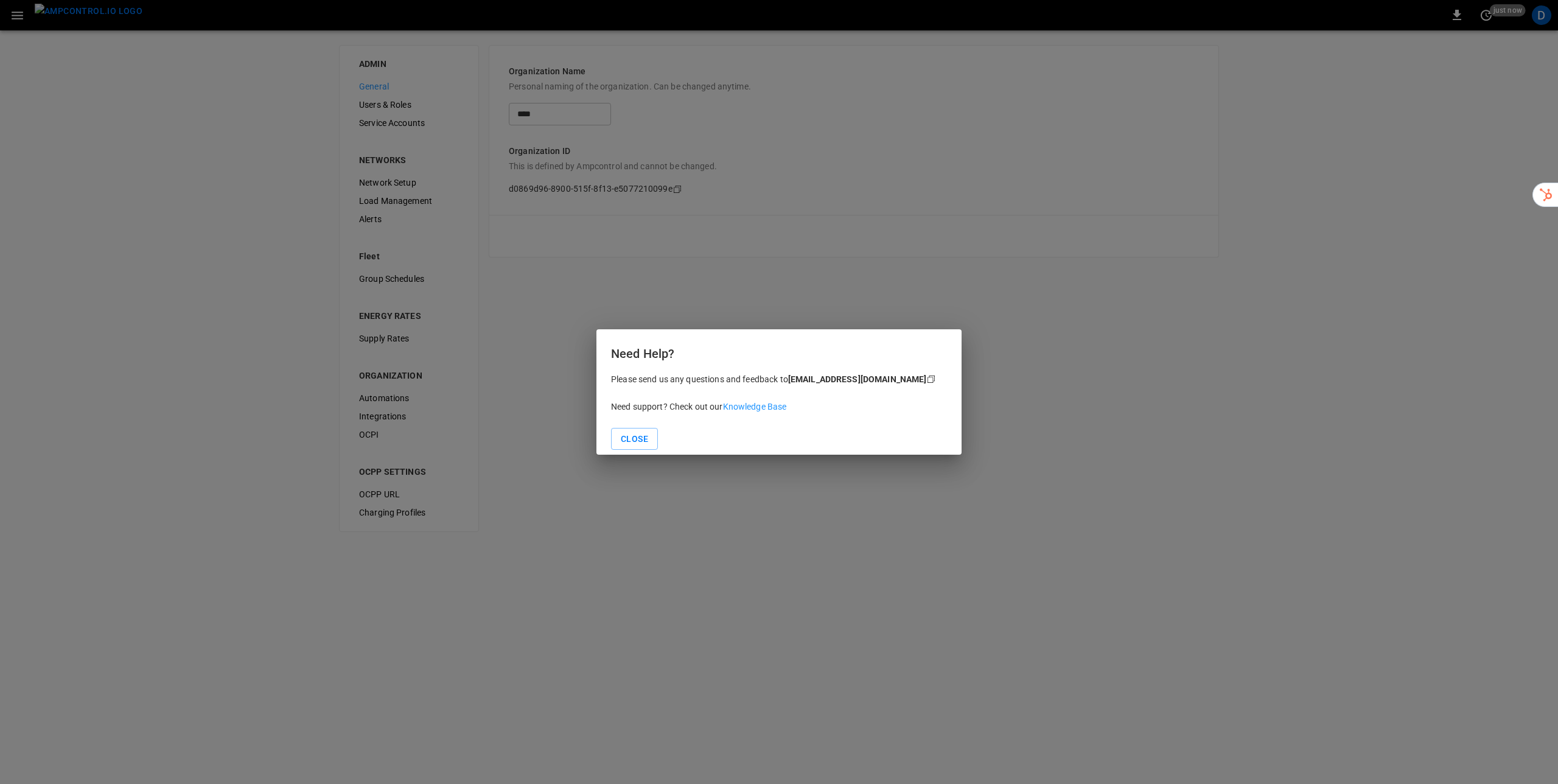
click at [757, 405] on link "Knowledge Base" at bounding box center [755, 406] width 64 height 10
drag, startPoint x: 771, startPoint y: 301, endPoint x: 678, endPoint y: 266, distance: 99.4
click at [760, 296] on div "Need Help? Please send us any questions and feedback to [EMAIL_ADDRESS][DOMAIN_…" at bounding box center [779, 392] width 1558 height 784
click at [632, 436] on button "Close" at bounding box center [635, 439] width 47 height 23
